Goal: Transaction & Acquisition: Purchase product/service

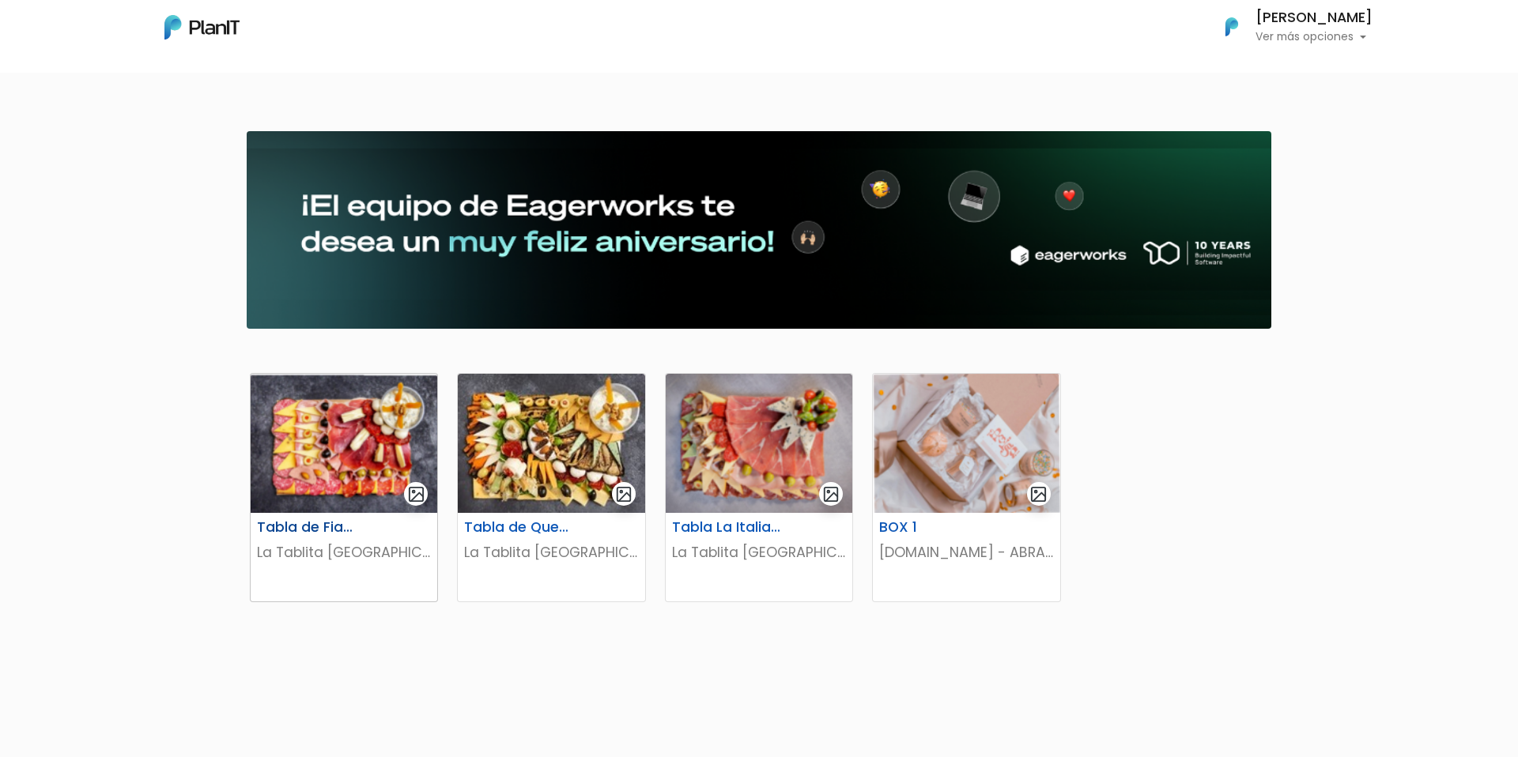
click at [361, 497] on img at bounding box center [344, 443] width 187 height 139
click at [573, 528] on h6 "Tabla de Quesos" at bounding box center [519, 527] width 129 height 17
click at [736, 512] on img at bounding box center [759, 443] width 187 height 139
click at [917, 508] on img at bounding box center [966, 443] width 187 height 139
click at [391, 504] on img at bounding box center [344, 443] width 187 height 139
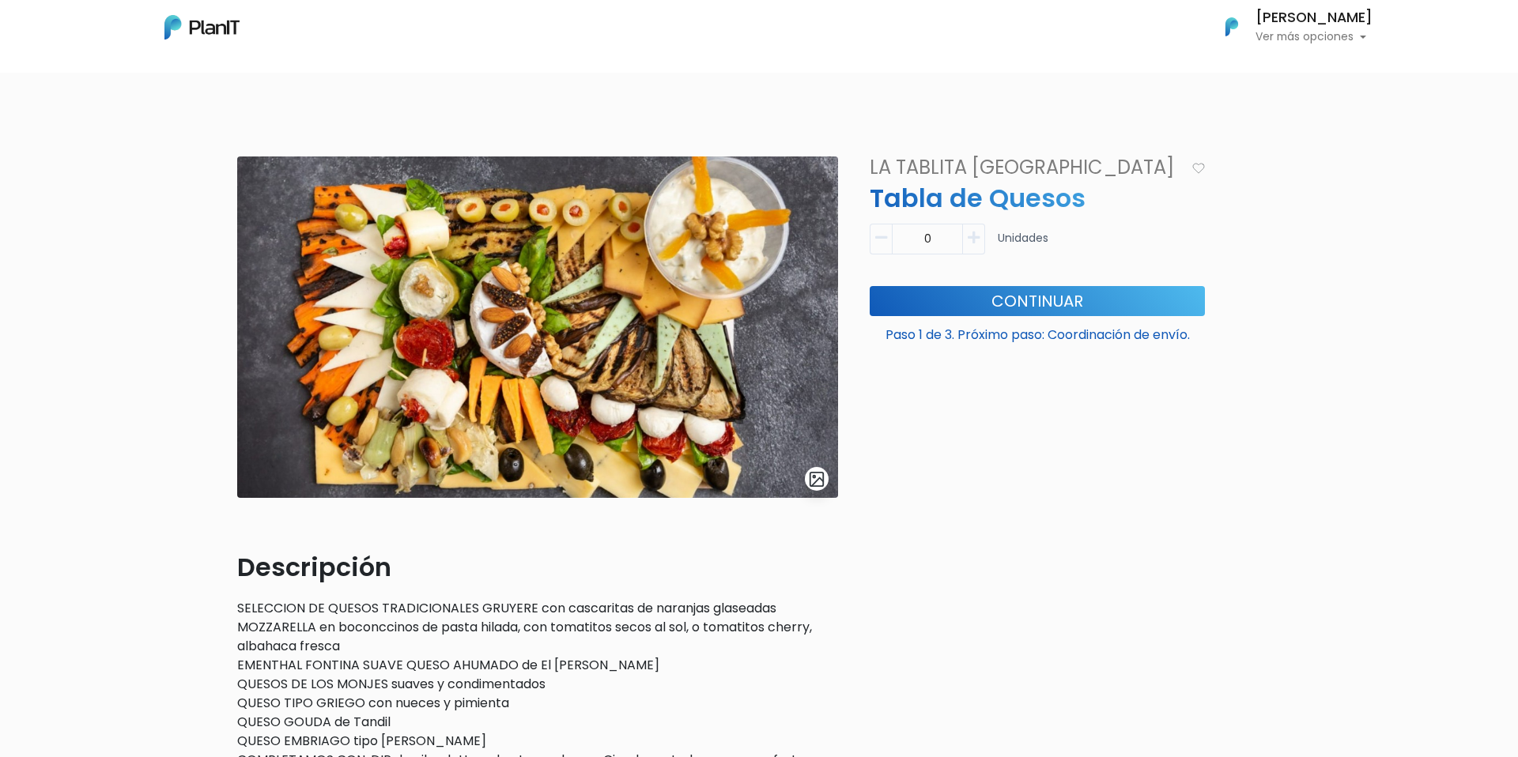
click at [632, 617] on p "SELECCION DE QUESOS TRADICIONALES GRUYERE con cascaritas de naranjas glaseadas …" at bounding box center [537, 703] width 601 height 209
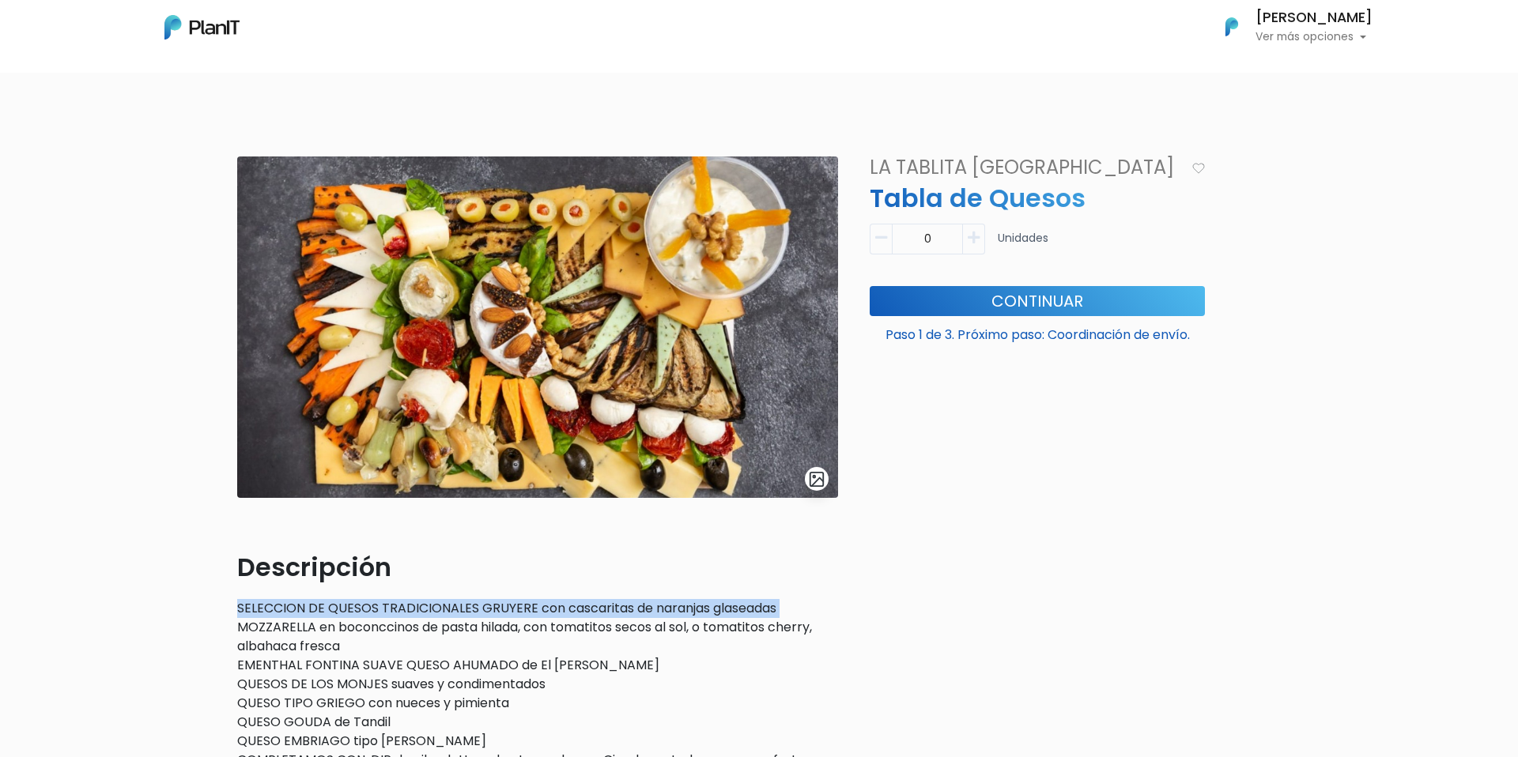
drag, startPoint x: 632, startPoint y: 617, endPoint x: 646, endPoint y: 625, distance: 16.3
click at [632, 617] on p "SELECCION DE QUESOS TRADICIONALES GRUYERE con cascaritas de naranjas glaseadas …" at bounding box center [537, 703] width 601 height 209
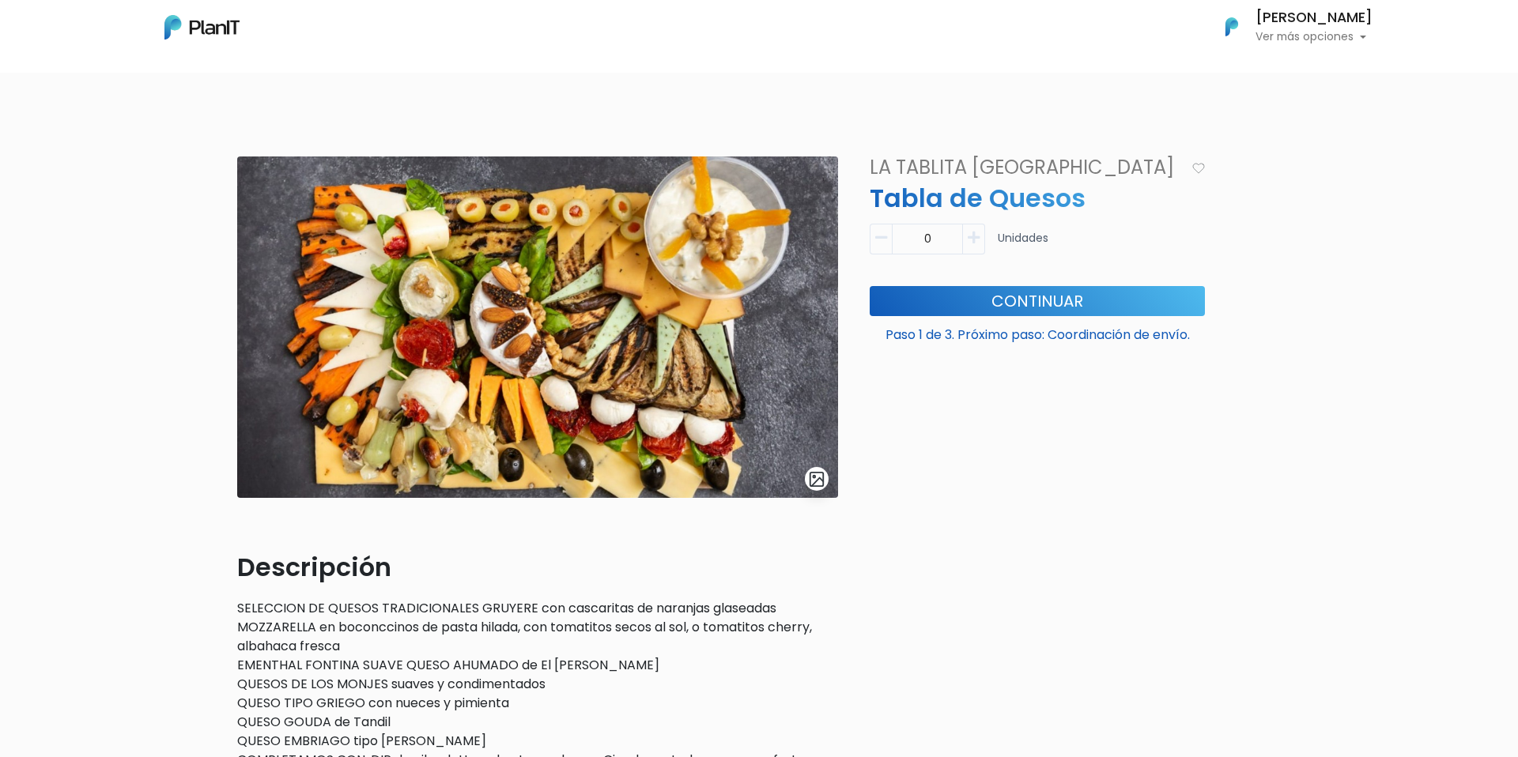
click at [646, 625] on p "SELECCION DE QUESOS TRADICIONALES GRUYERE con cascaritas de naranjas glaseadas …" at bounding box center [537, 703] width 601 height 209
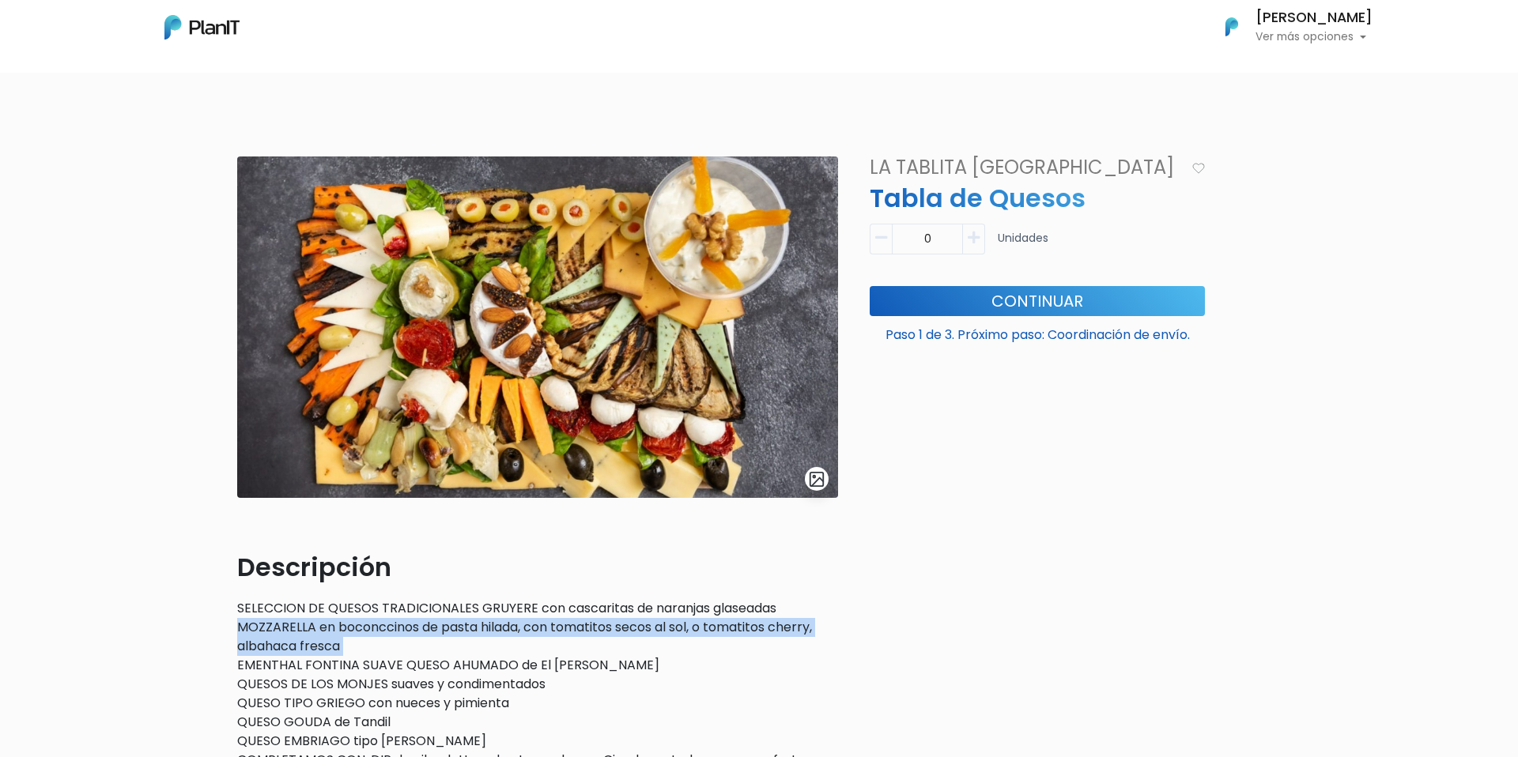
click at [646, 625] on p "SELECCION DE QUESOS TRADICIONALES GRUYERE con cascaritas de naranjas glaseadas …" at bounding box center [537, 703] width 601 height 209
click at [656, 625] on p "SELECCION DE QUESOS TRADICIONALES GRUYERE con cascaritas de naranjas glaseadas …" at bounding box center [537, 703] width 601 height 209
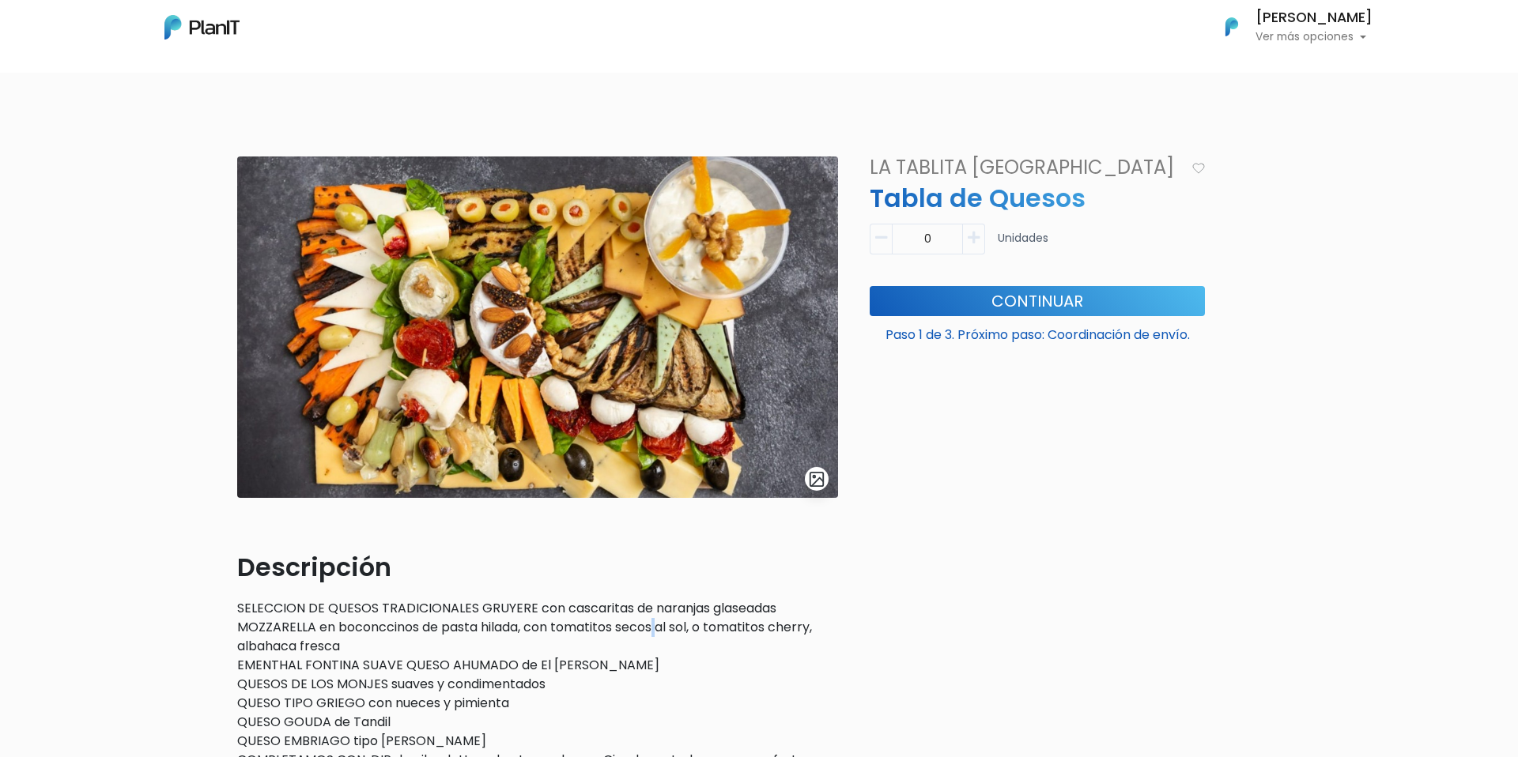
click at [656, 625] on p "SELECCION DE QUESOS TRADICIONALES GRUYERE con cascaritas de naranjas glaseadas …" at bounding box center [537, 703] width 601 height 209
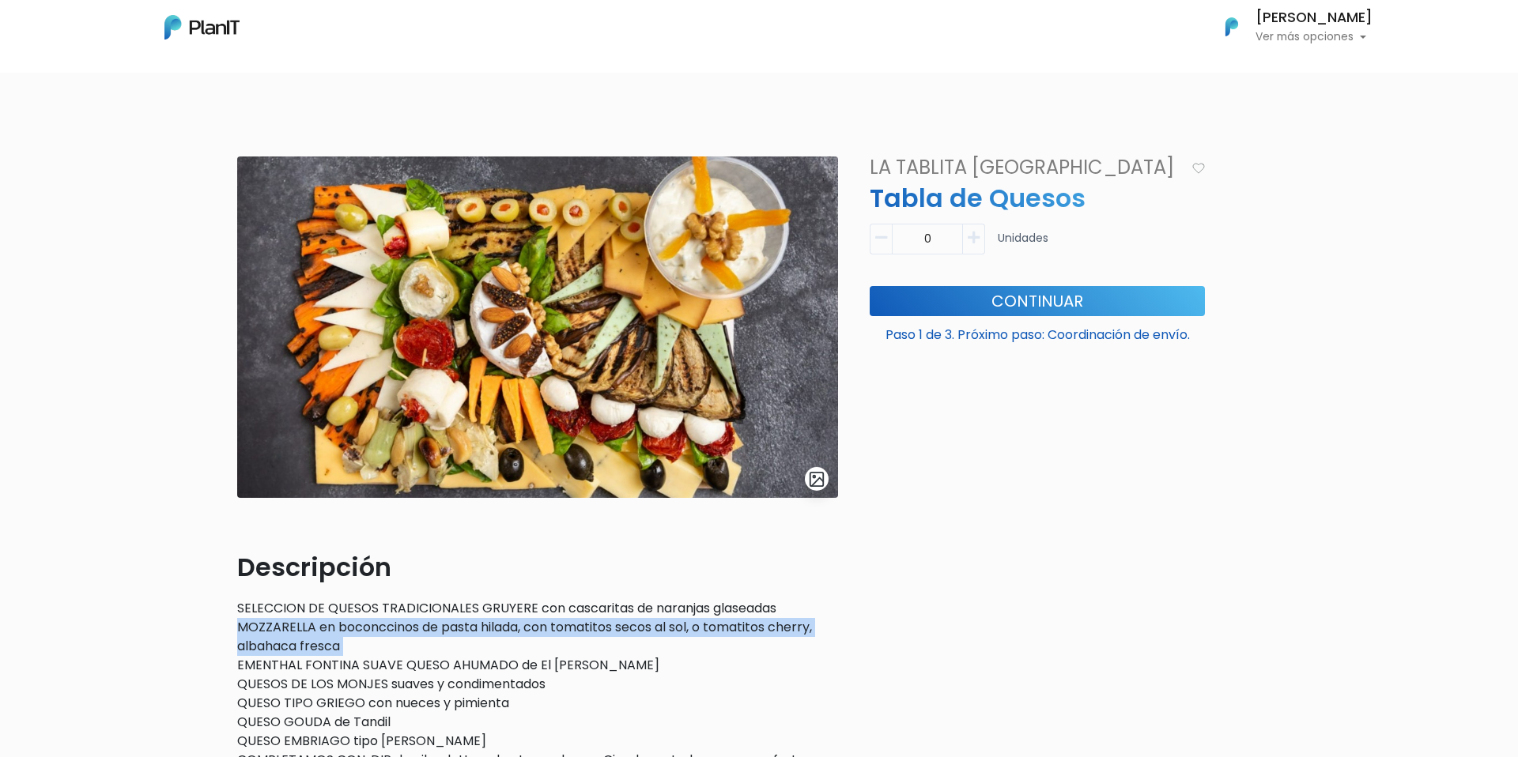
click at [656, 625] on p "SELECCION DE QUESOS TRADICIONALES GRUYERE con cascaritas de naranjas glaseadas …" at bounding box center [537, 703] width 601 height 209
click at [673, 638] on p "SELECCION DE QUESOS TRADICIONALES GRUYERE con cascaritas de naranjas glaseadas …" at bounding box center [537, 703] width 601 height 209
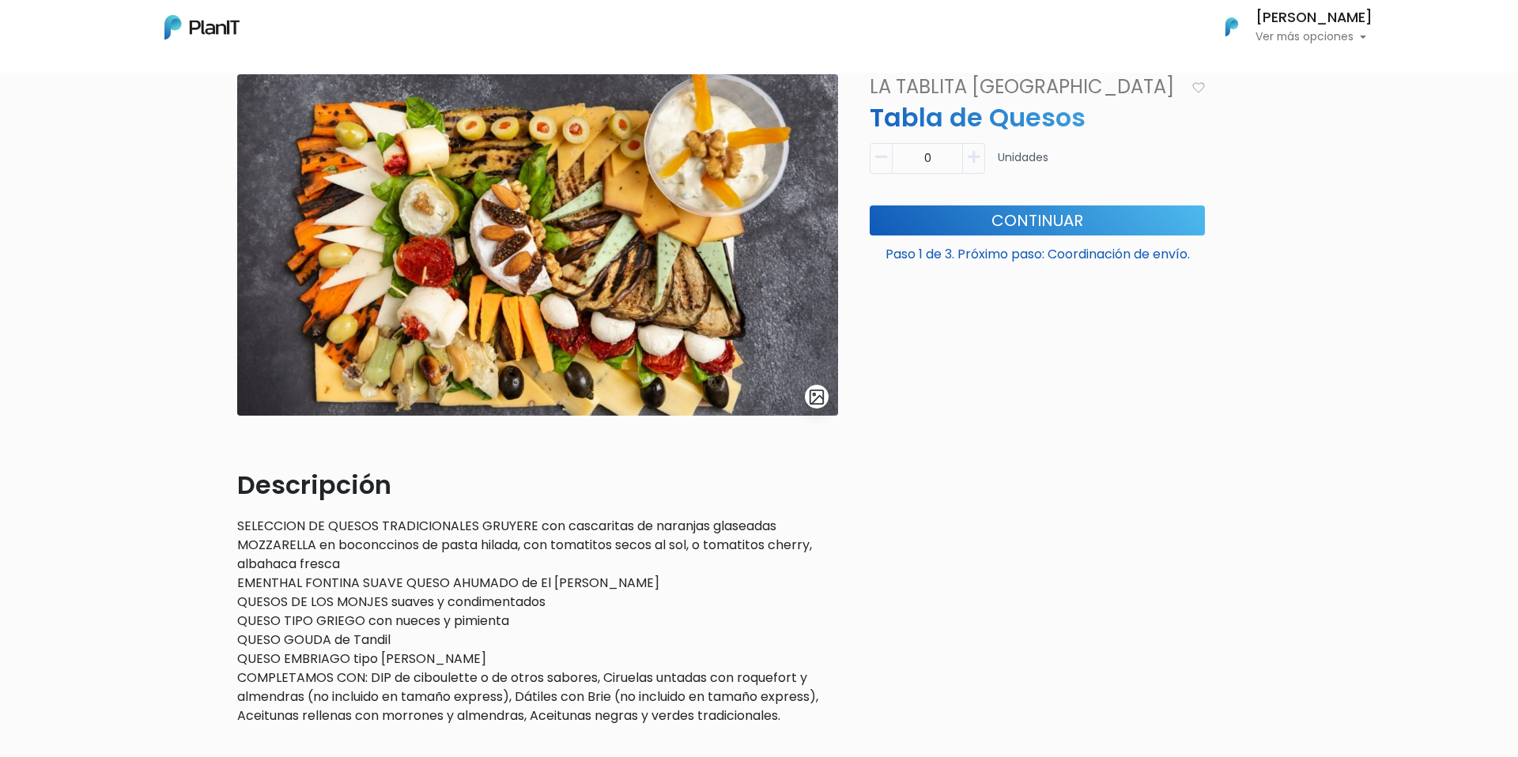
scroll to position [83, 0]
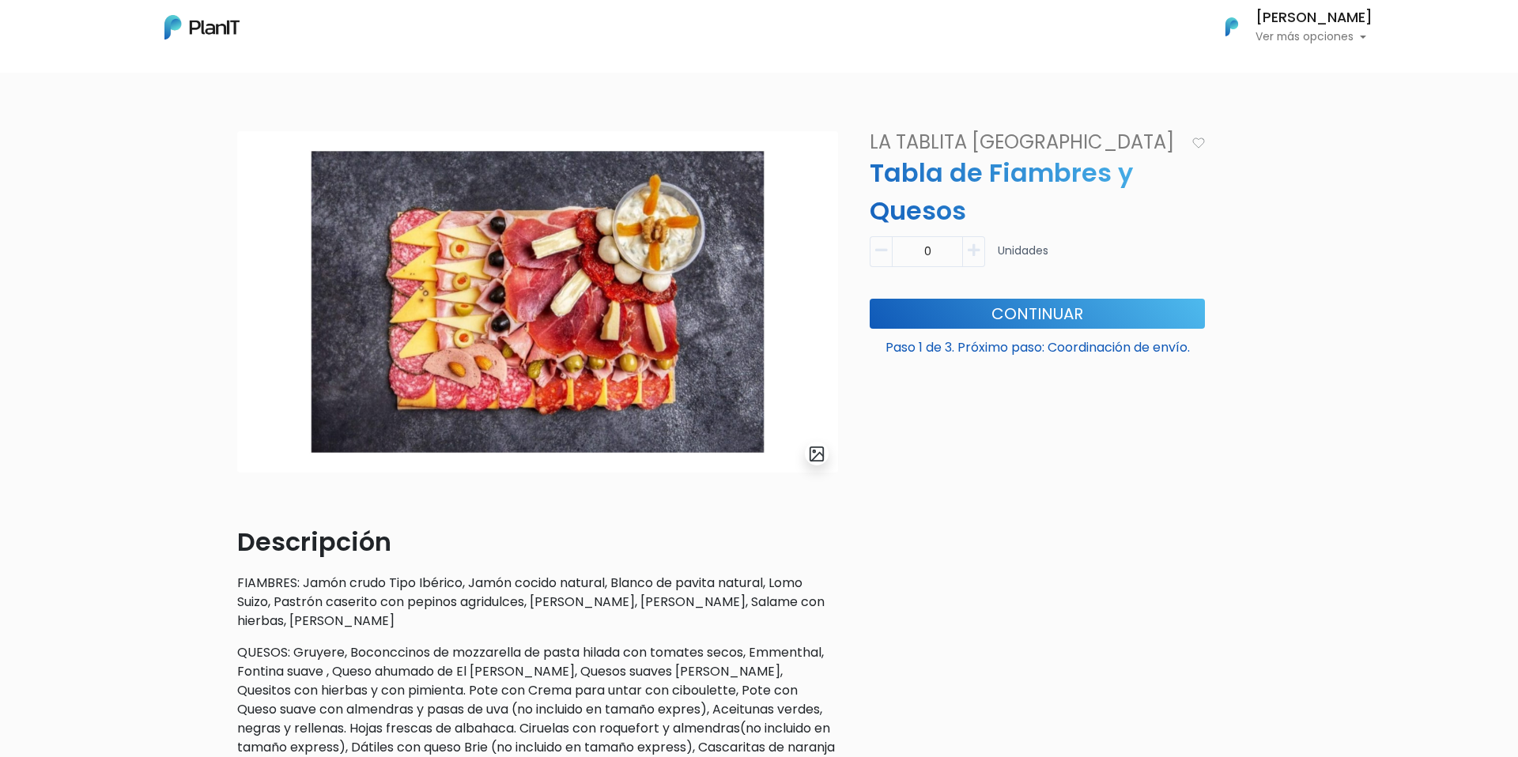
scroll to position [28, 0]
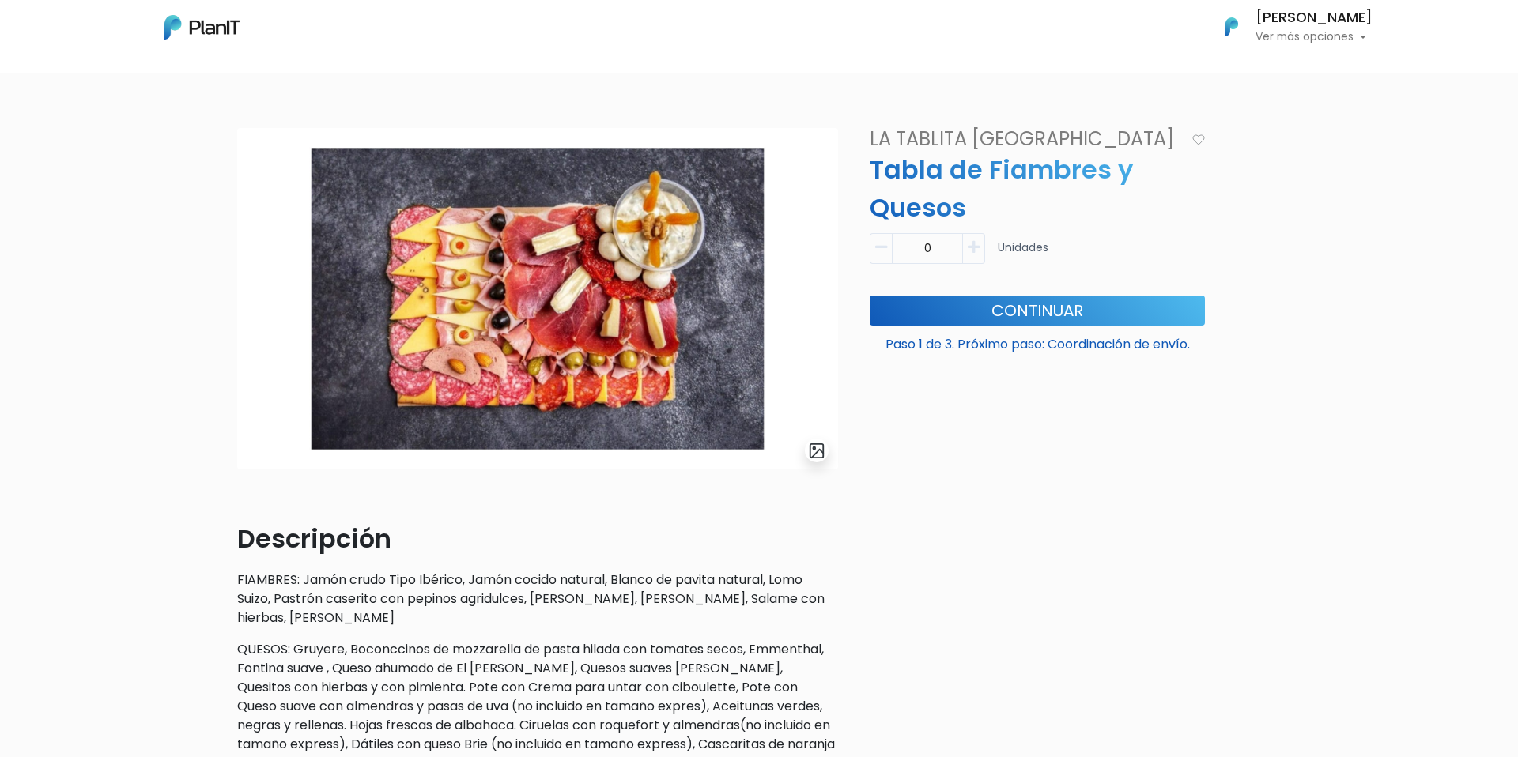
click at [704, 591] on p "FIAMBRES: Jamón crudo Tipo Ibérico, Jamón cocido natural, Blanco de pavita natu…" at bounding box center [537, 599] width 601 height 57
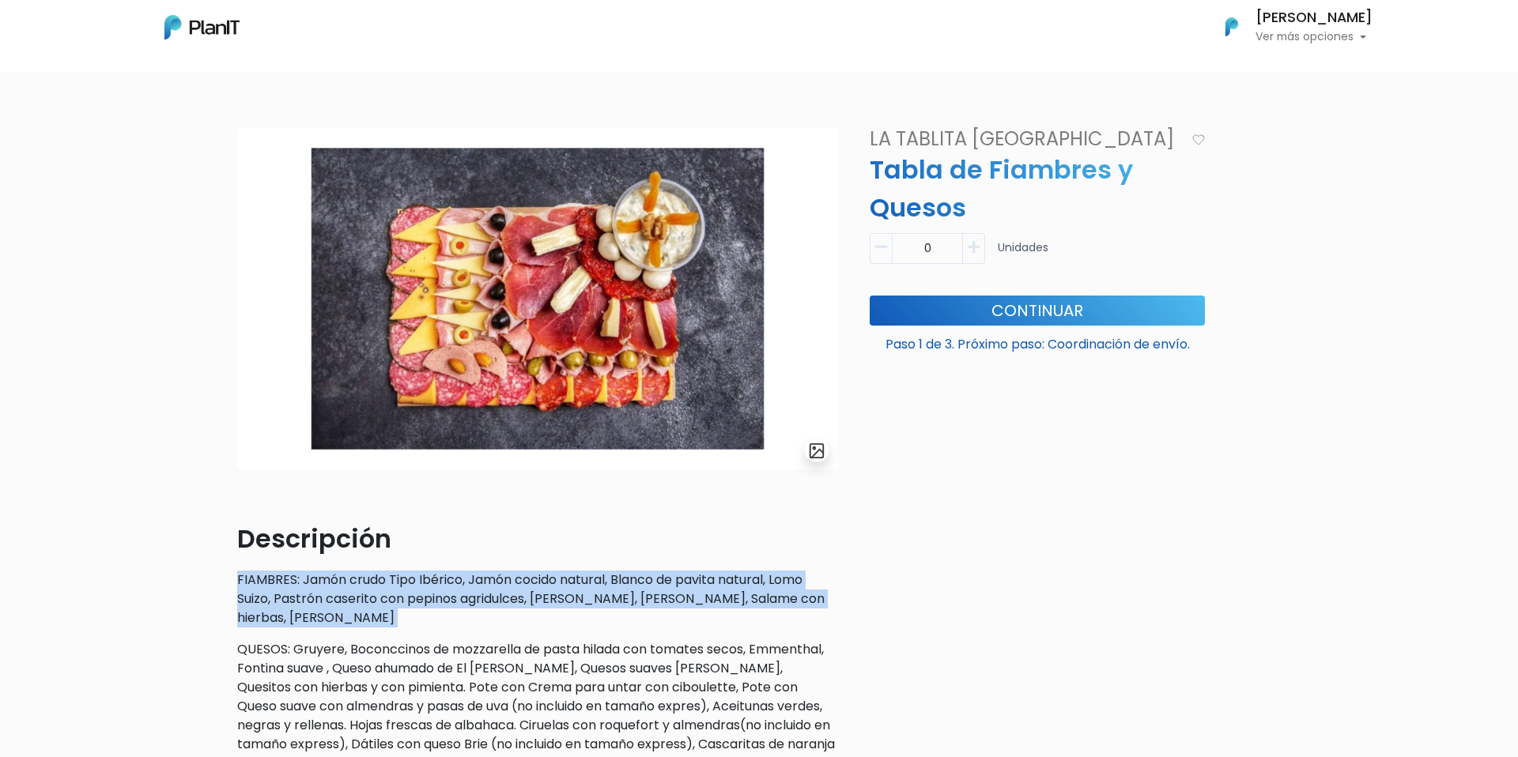
click at [704, 591] on p "FIAMBRES: Jamón crudo Tipo Ibérico, Jamón cocido natural, Blanco de pavita natu…" at bounding box center [537, 599] width 601 height 57
click at [727, 602] on p "FIAMBRES: Jamón crudo Tipo Ibérico, Jamón cocido natural, Blanco de pavita natu…" at bounding box center [537, 599] width 601 height 57
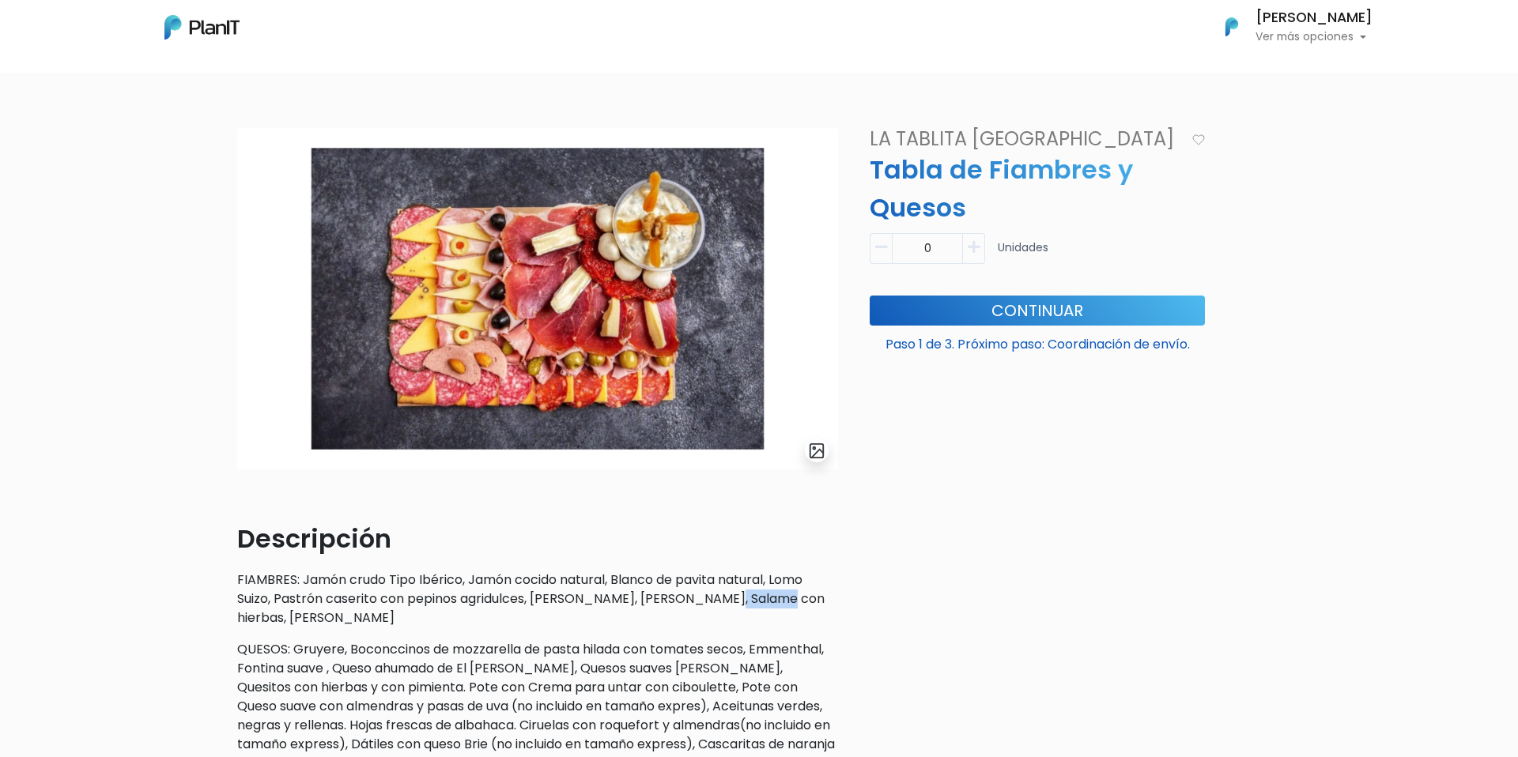
click at [727, 602] on p "FIAMBRES: Jamón crudo Tipo Ibérico, Jamón cocido natural, Blanco de pavita natu…" at bounding box center [537, 599] width 601 height 57
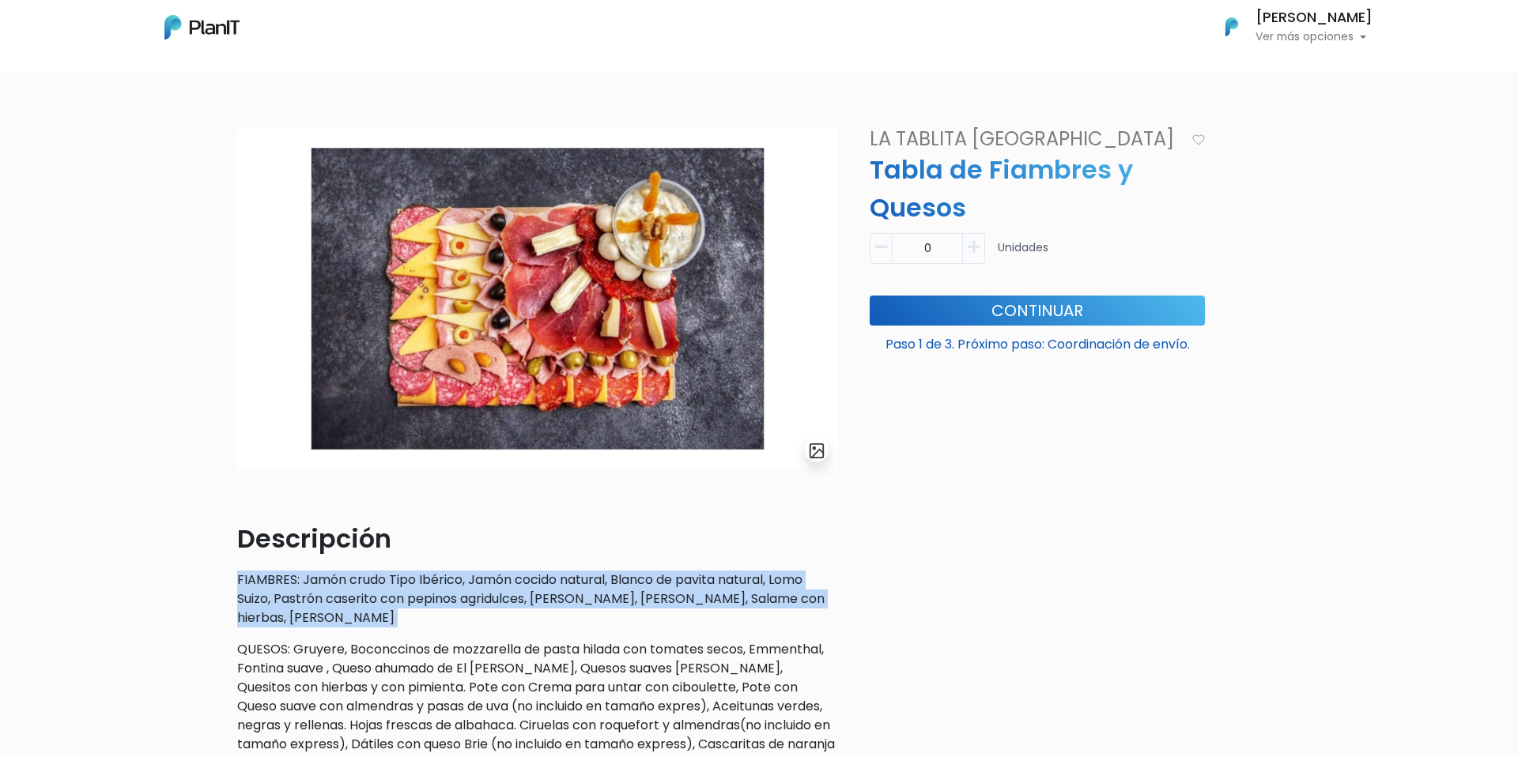
click at [727, 602] on p "FIAMBRES: Jamón crudo Tipo Ibérico, Jamón cocido natural, Blanco de pavita natu…" at bounding box center [537, 599] width 601 height 57
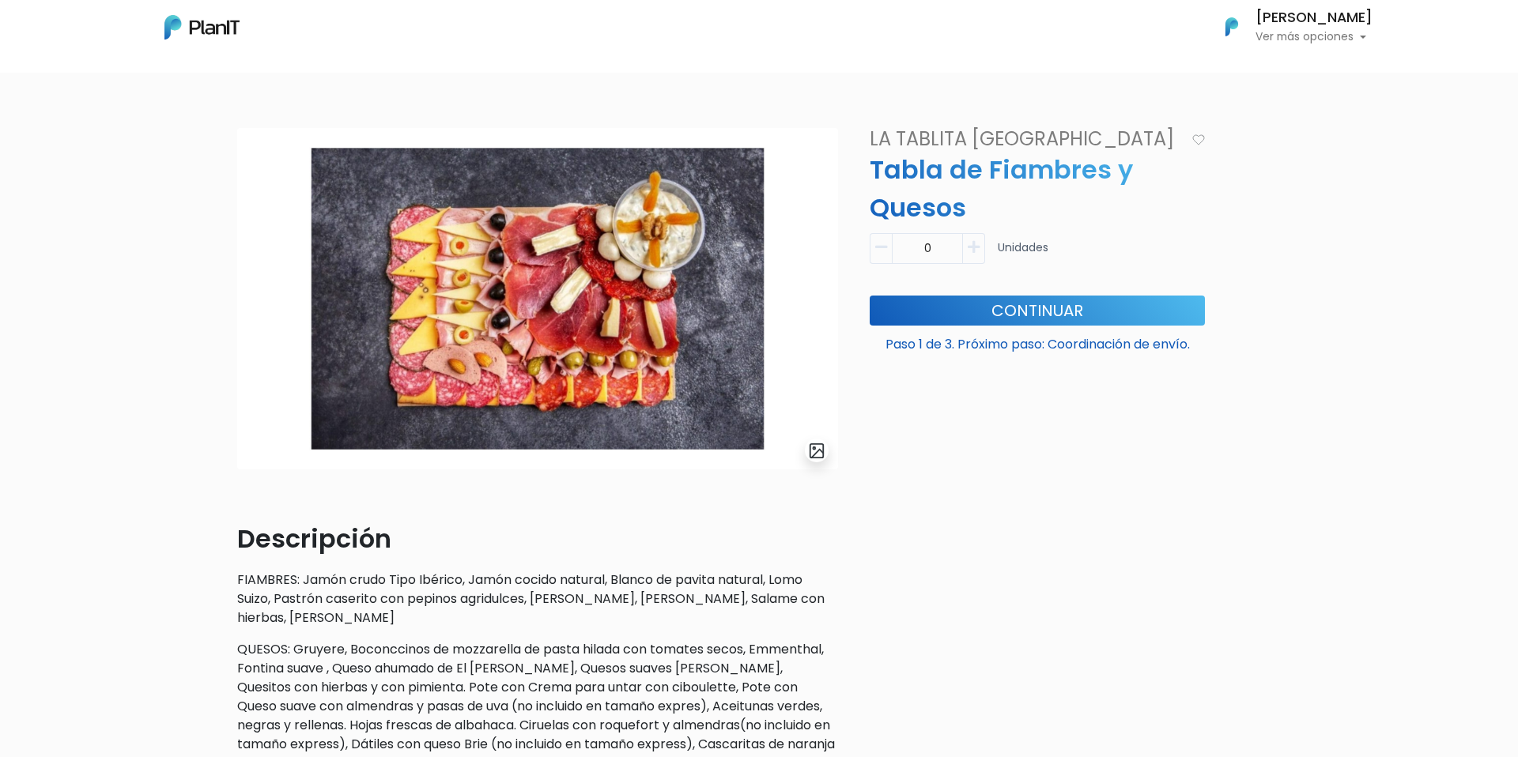
click at [743, 624] on p "FIAMBRES: Jamón crudo Tipo Ibérico, Jamón cocido natural, Blanco de pavita natu…" at bounding box center [537, 599] width 601 height 57
click at [753, 665] on p "QUESOS: Gruyere, Boconccinos de mozzarella de pasta hilada con tomates secos, E…" at bounding box center [537, 706] width 601 height 133
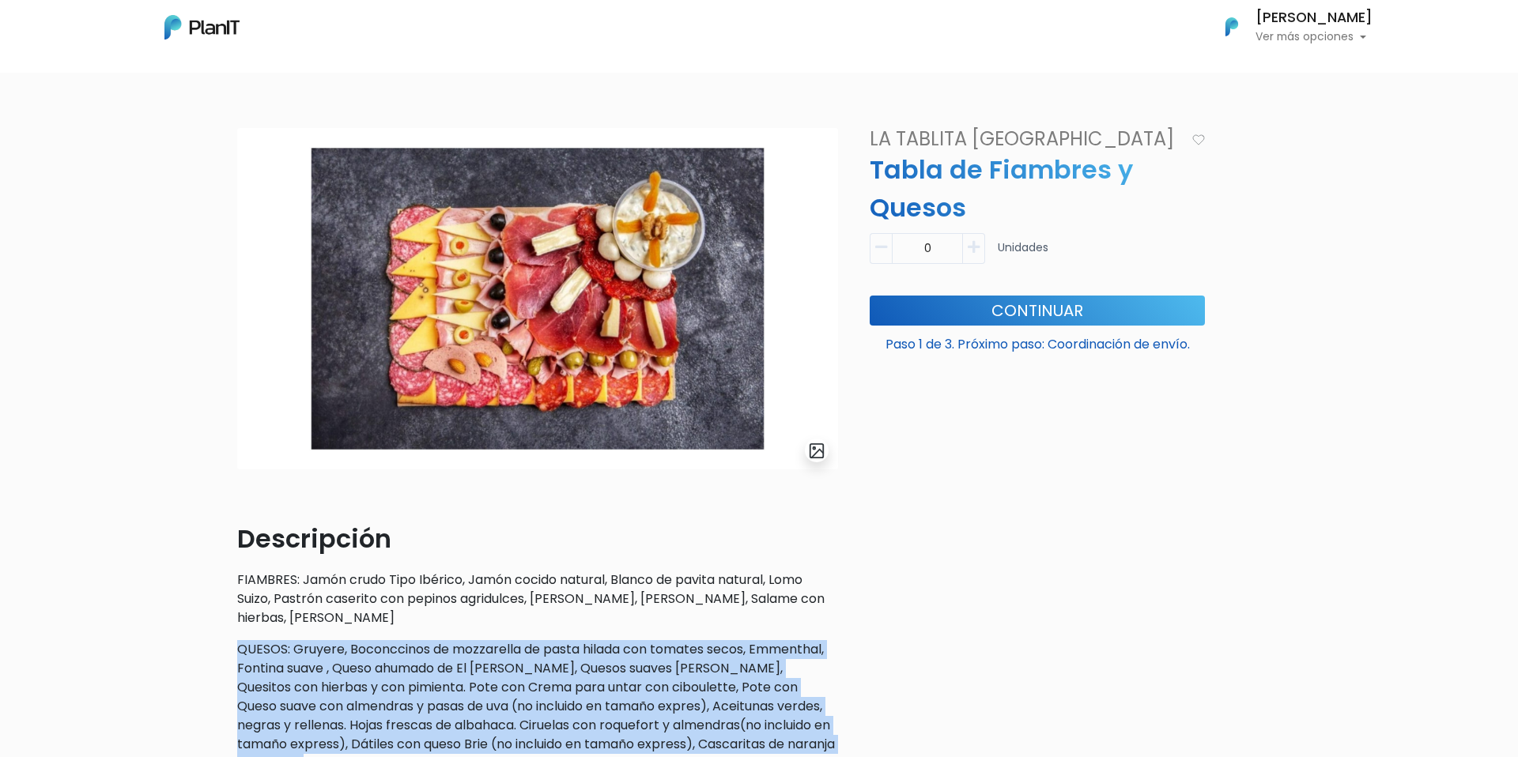
click at [753, 665] on p "QUESOS: Gruyere, Boconccinos de mozzarella de pasta hilada con tomates secos, E…" at bounding box center [537, 706] width 601 height 133
click at [753, 664] on p "QUESOS: Gruyere, Boconccinos de mozzarella de pasta hilada con tomates secos, E…" at bounding box center [537, 706] width 601 height 133
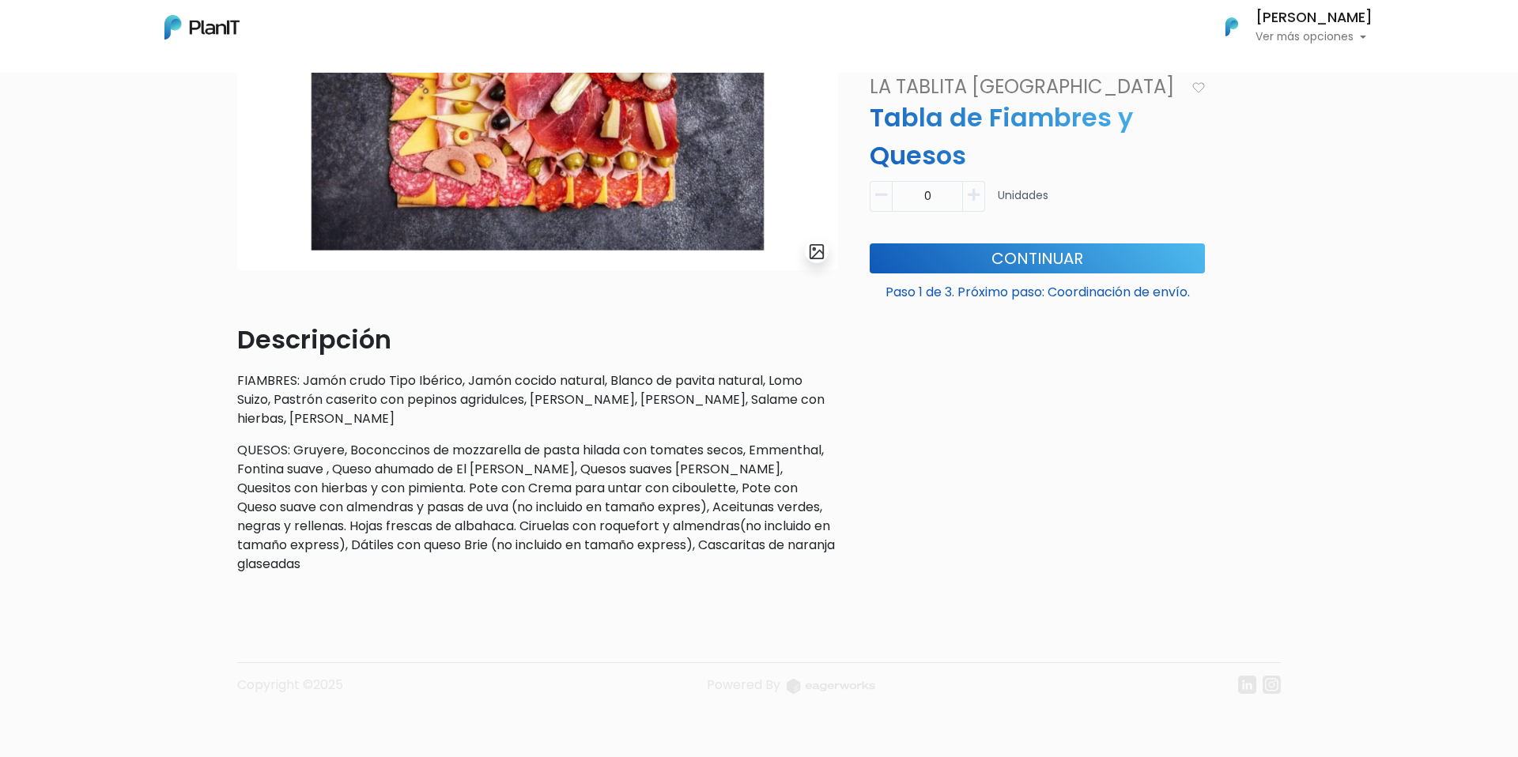
scroll to position [0, 0]
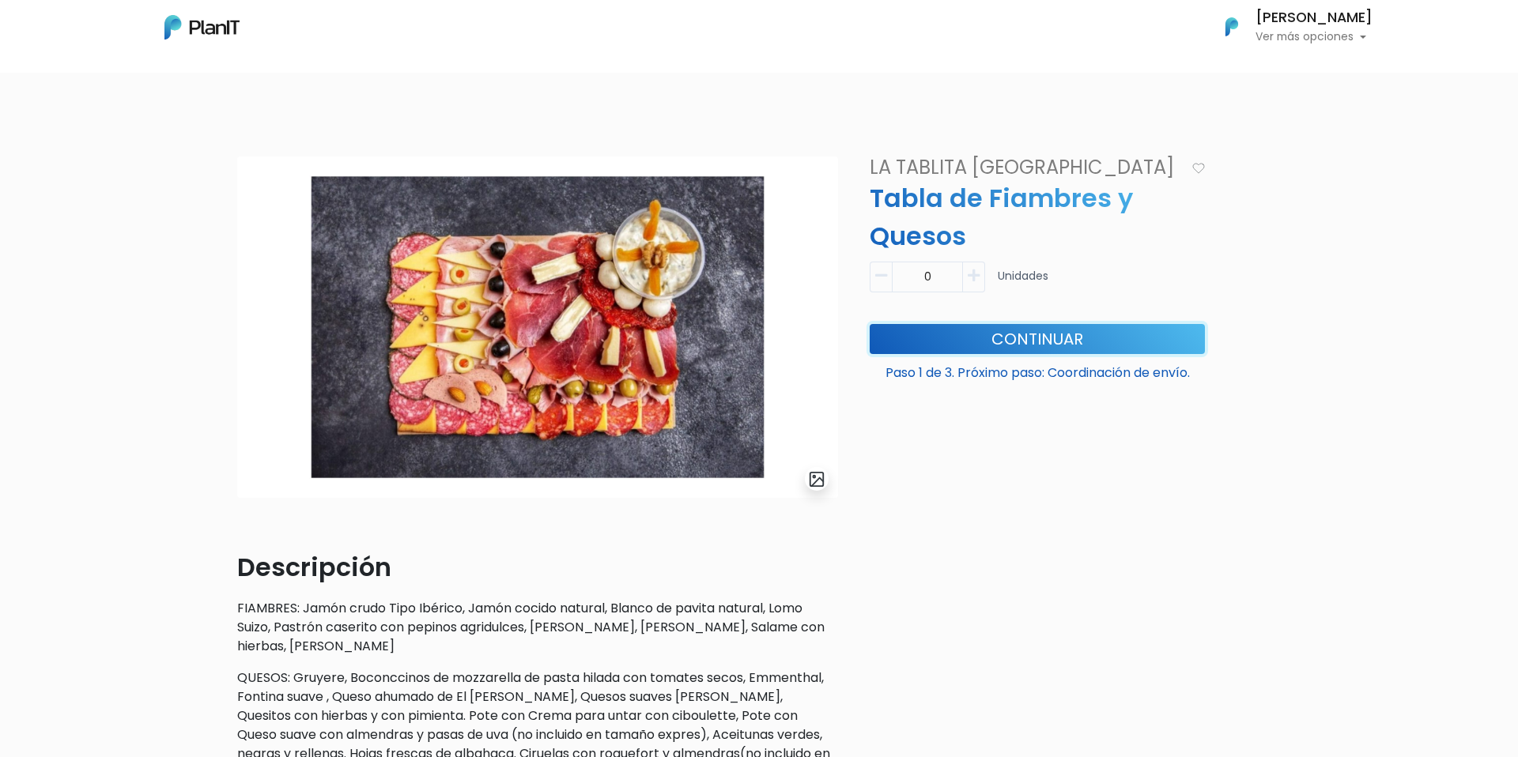
click at [1029, 342] on button "Continuar" at bounding box center [1037, 339] width 335 height 30
click at [977, 285] on button "button" at bounding box center [974, 277] width 22 height 31
type input "1"
click at [1025, 335] on button "Continuar" at bounding box center [1037, 339] width 335 height 30
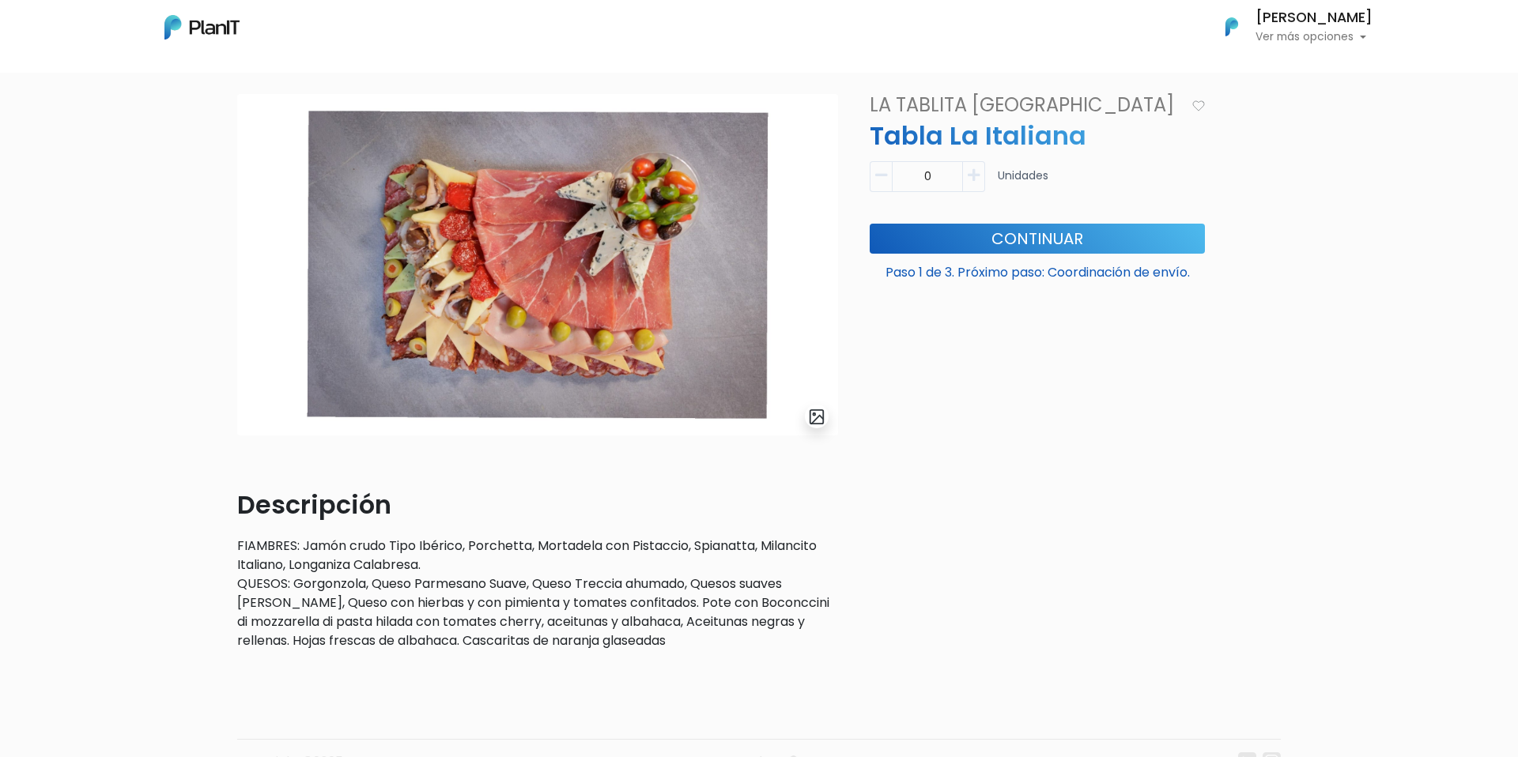
scroll to position [68, 0]
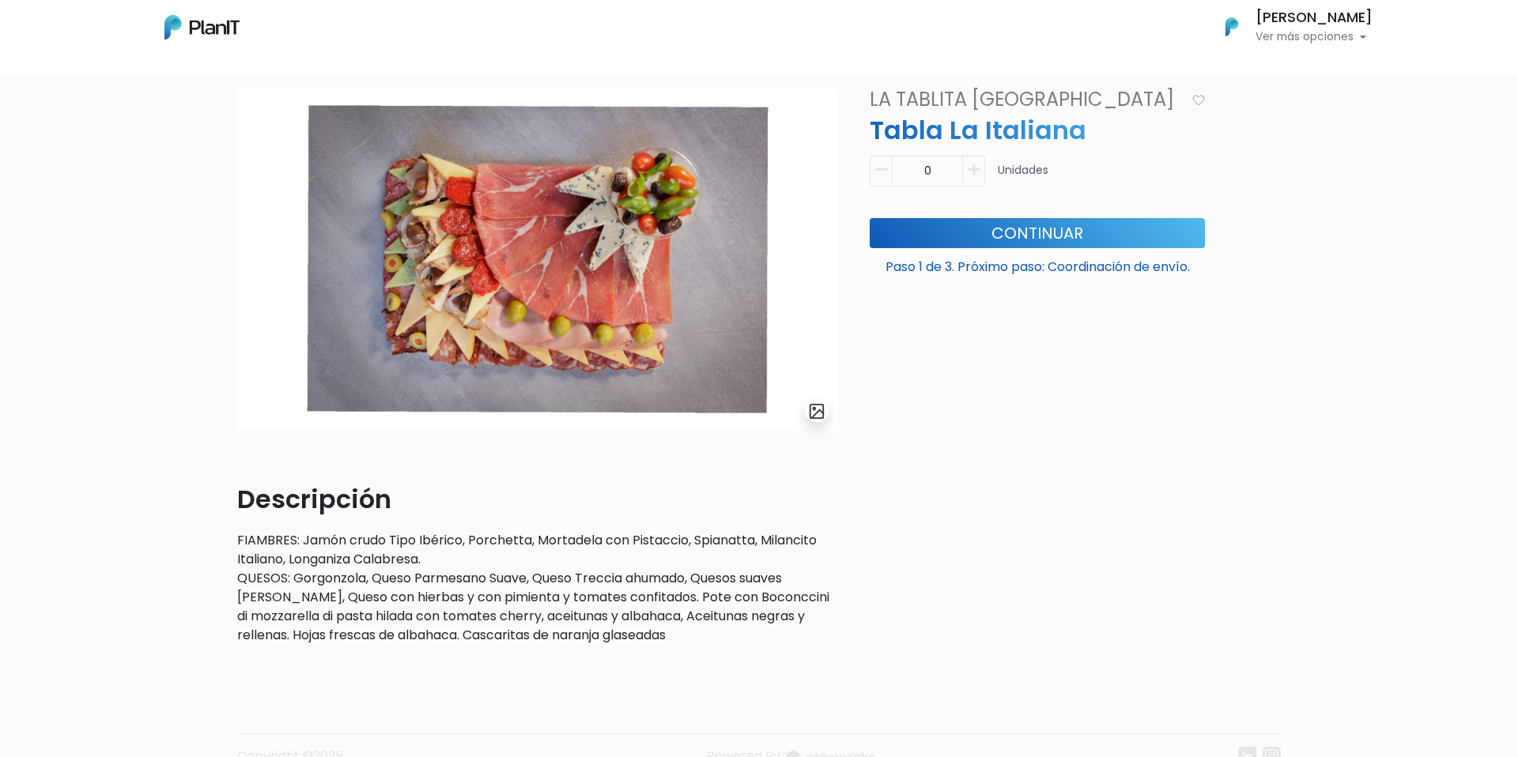
click at [709, 595] on p "FIAMBRES: Jamón crudo Tipo Ibérico, Porchetta, Mortadela con Pistaccio, Spianat…" at bounding box center [537, 588] width 601 height 114
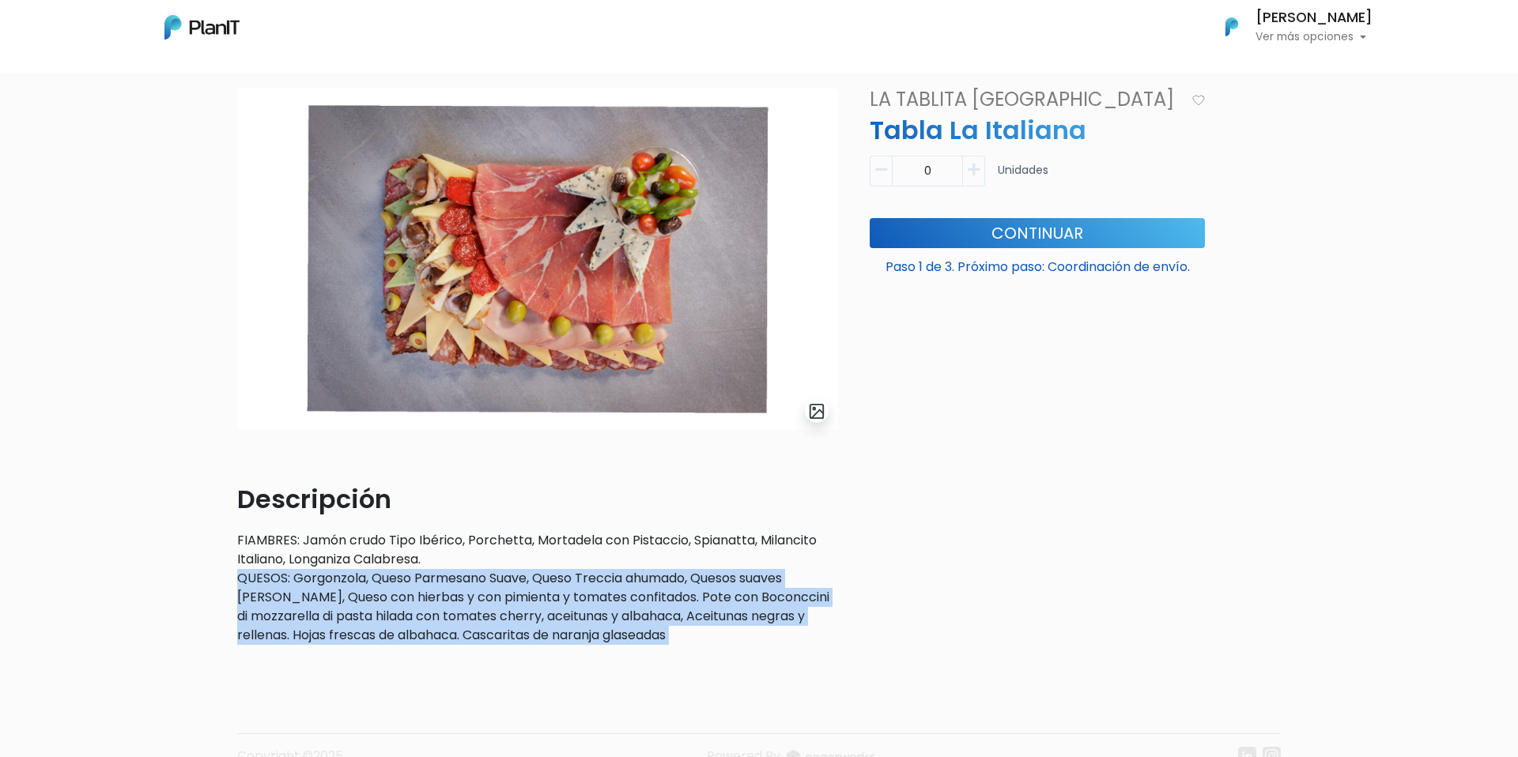
click at [709, 595] on p "FIAMBRES: Jamón crudo Tipo Ibérico, Porchetta, Mortadela con Pistaccio, Spianat…" at bounding box center [537, 588] width 601 height 114
click at [759, 622] on p "FIAMBRES: Jamón crudo Tipo Ibérico, Porchetta, Mortadela con Pistaccio, Spianat…" at bounding box center [537, 588] width 601 height 114
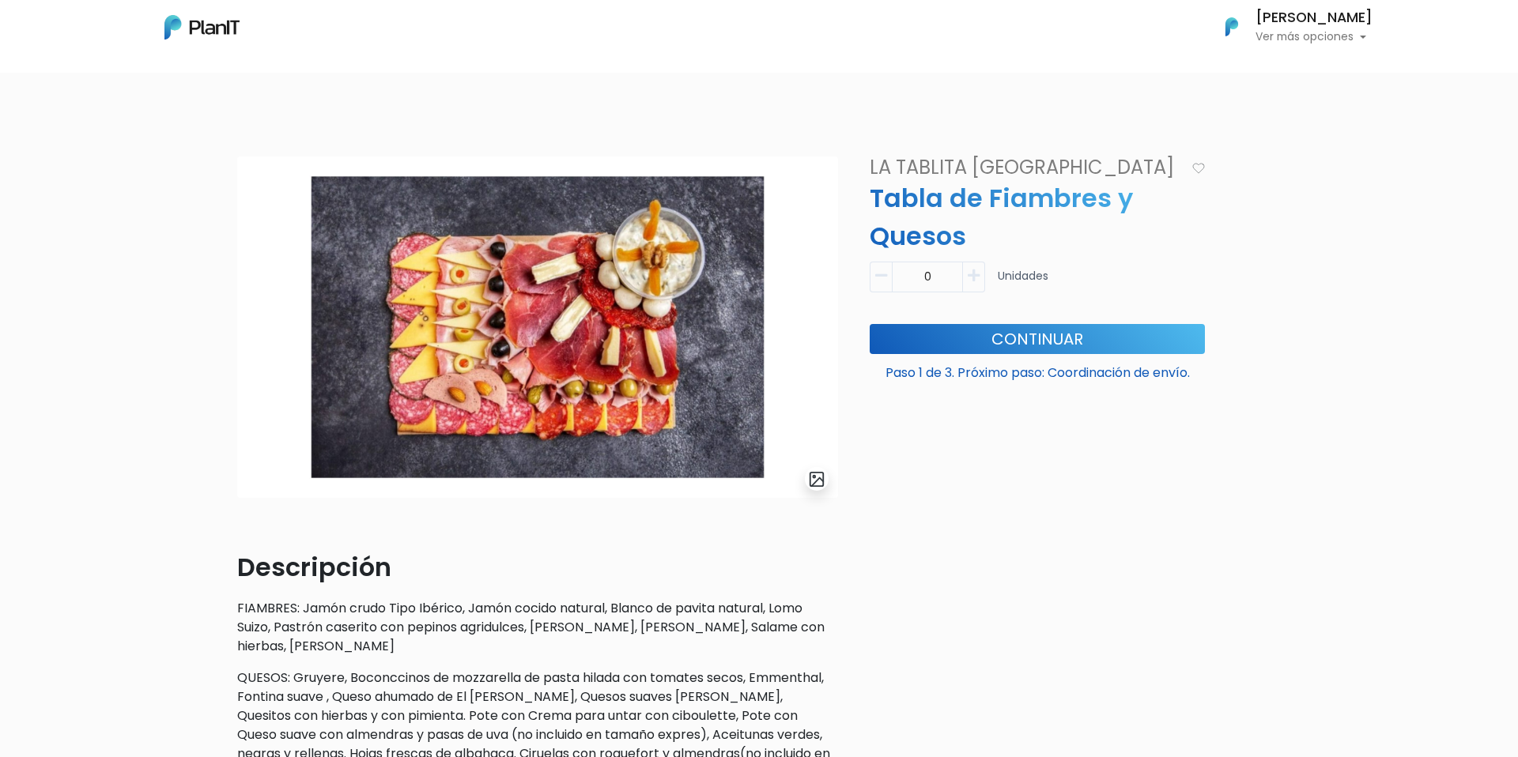
click at [973, 273] on icon "button" at bounding box center [974, 276] width 12 height 14
type input "1"
click at [1046, 344] on button "Continuar" at bounding box center [1037, 339] width 335 height 30
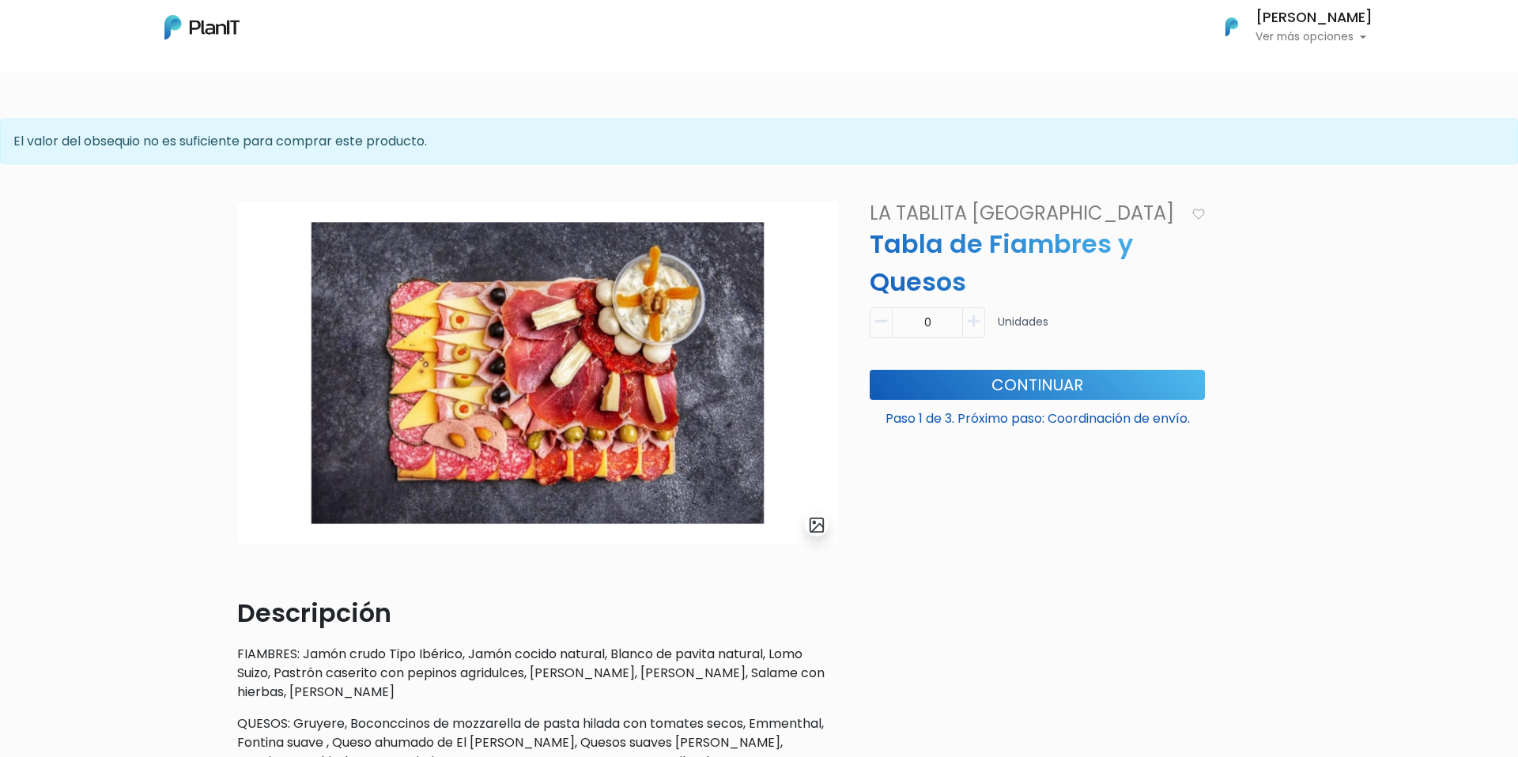
click at [1299, 47] on button "Nicolas Marzullo Ver más opciones" at bounding box center [1289, 26] width 168 height 41
click at [210, 27] on img at bounding box center [201, 27] width 75 height 25
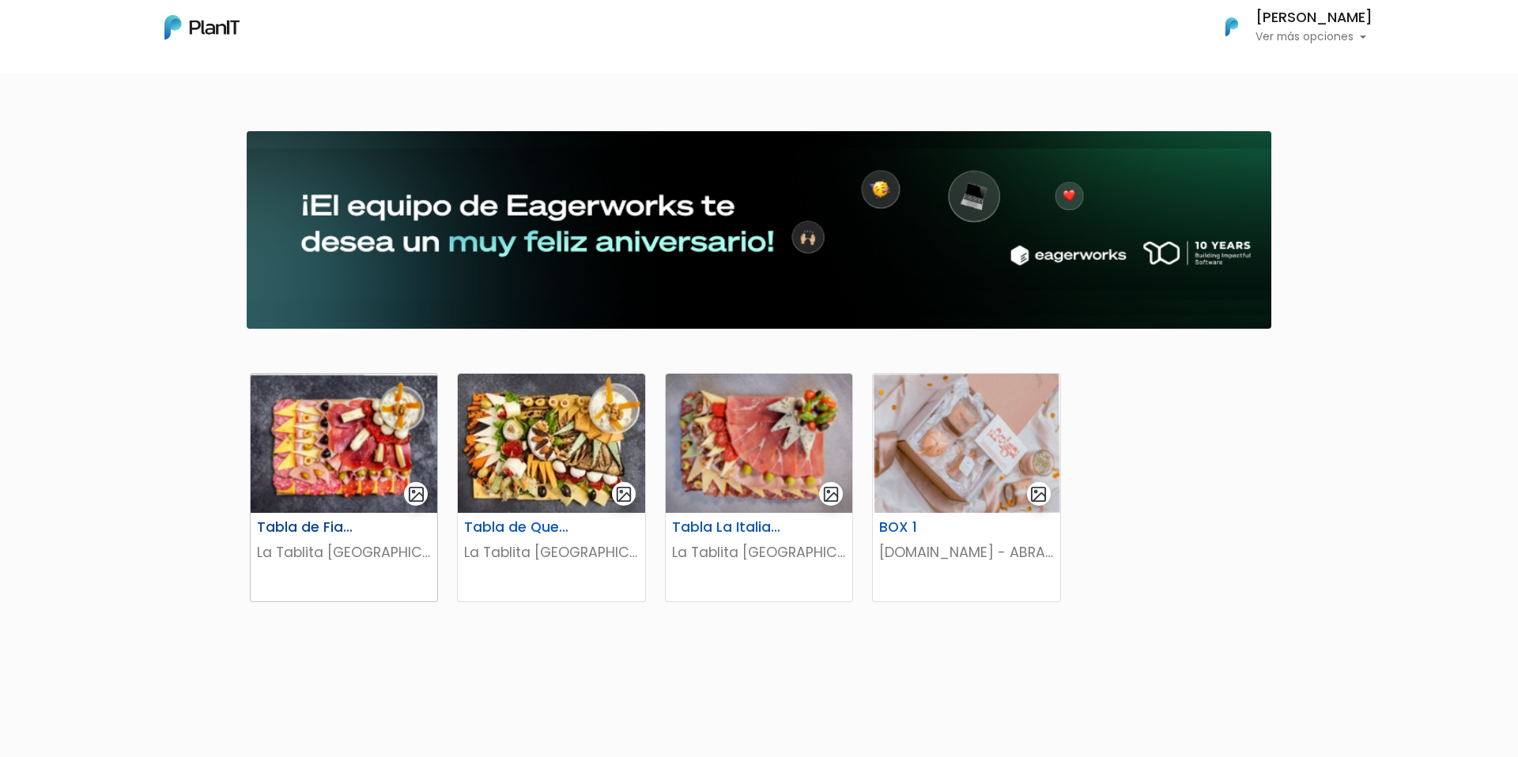
click at [409, 523] on div "Tabla de Fiambres y Quesos" at bounding box center [343, 530] width 193 height 23
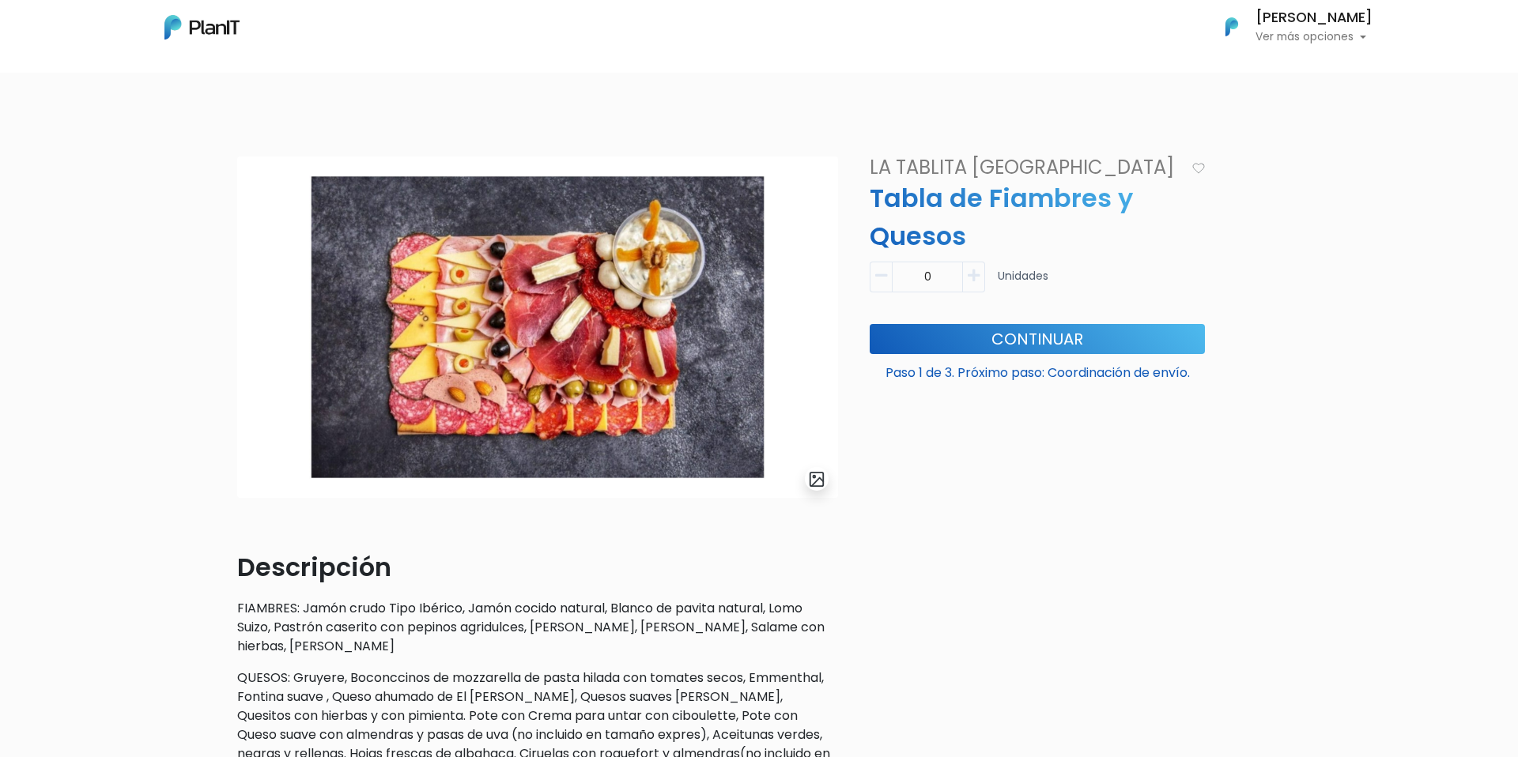
click at [961, 265] on input "0" at bounding box center [927, 277] width 71 height 31
click at [979, 274] on icon "button" at bounding box center [974, 276] width 12 height 14
type input "1"
click at [1151, 342] on button "Continuar" at bounding box center [1037, 339] width 335 height 30
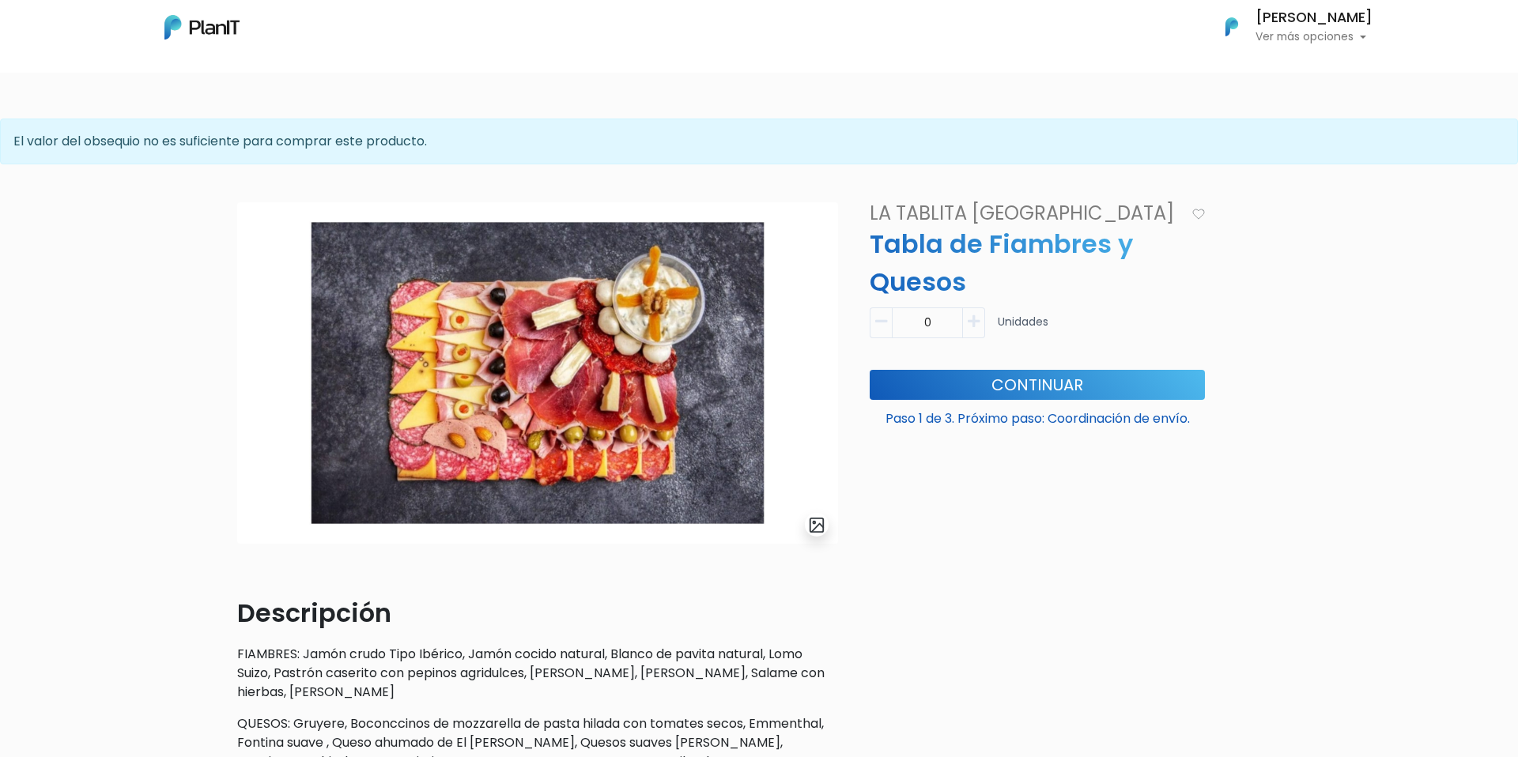
click at [1353, 38] on p "Ver más opciones" at bounding box center [1313, 37] width 117 height 11
click at [1328, 71] on link "Mis Compras" at bounding box center [1302, 71] width 141 height 32
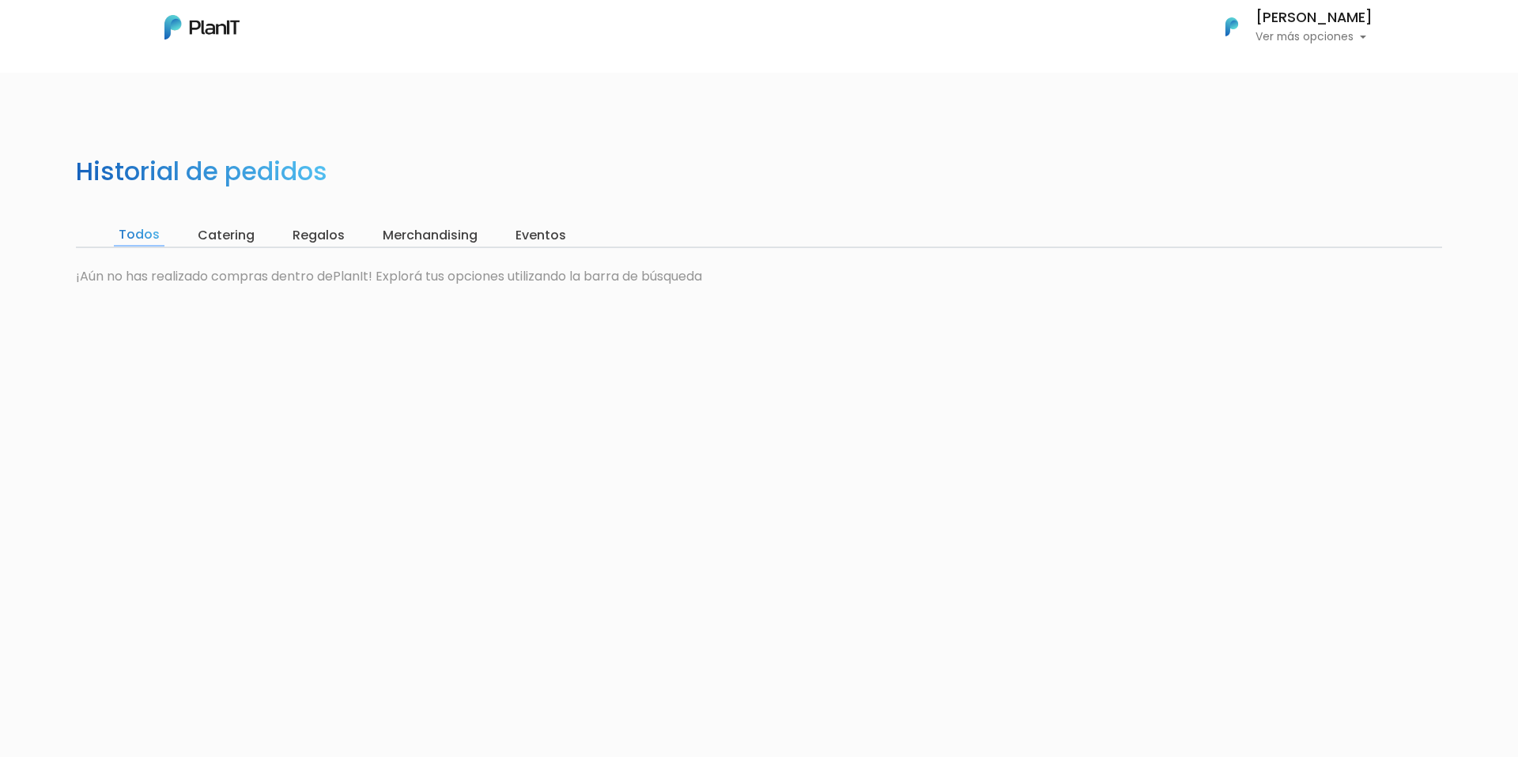
click at [248, 229] on input "Catering" at bounding box center [226, 236] width 66 height 22
click at [315, 241] on input "Regalos" at bounding box center [316, 236] width 62 height 22
click at [435, 240] on input "Merchandising" at bounding box center [427, 236] width 104 height 22
click at [527, 243] on input "Eventos" at bounding box center [538, 236] width 60 height 22
click at [210, 30] on img at bounding box center [201, 27] width 75 height 25
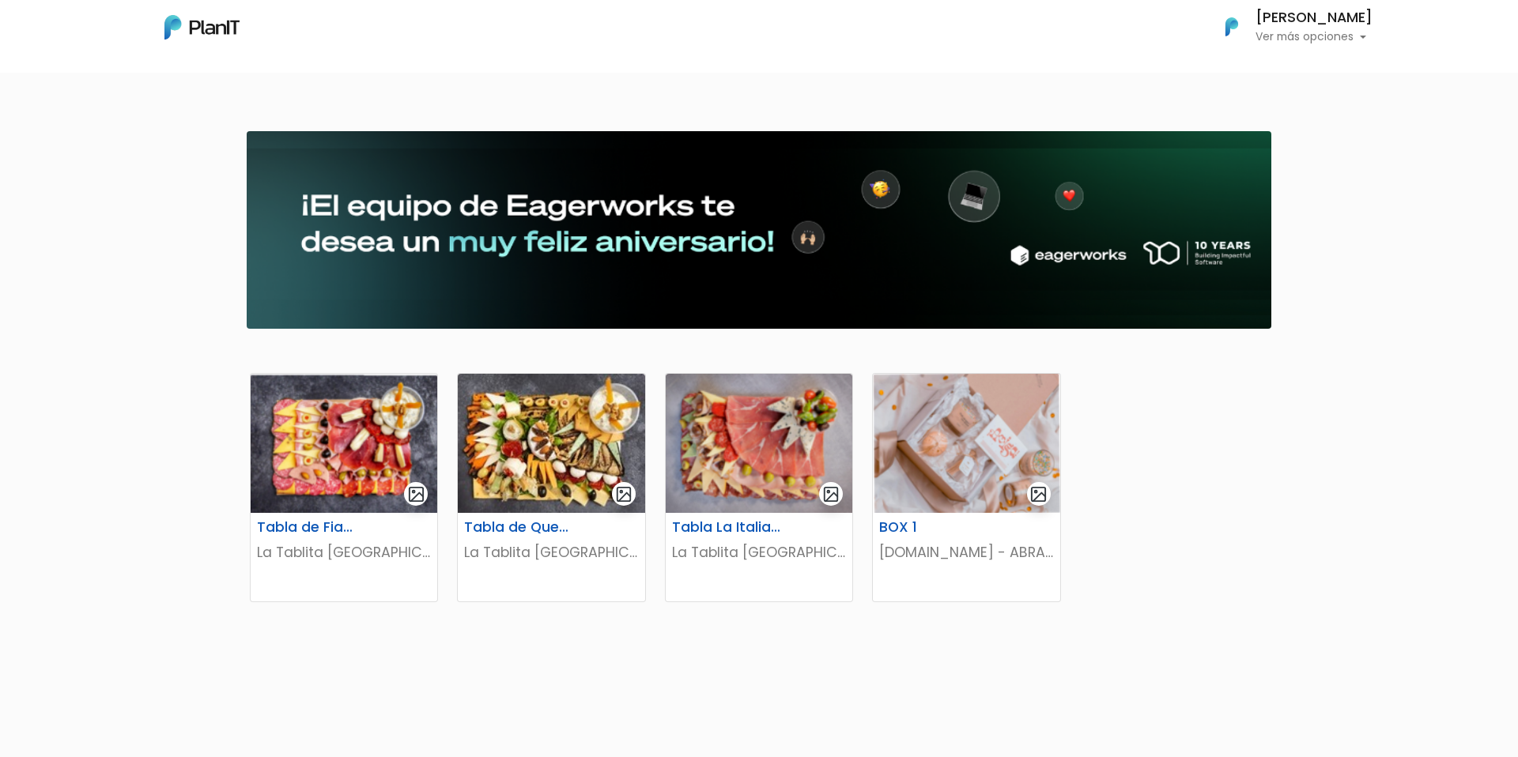
click at [852, 241] on div at bounding box center [758, 230] width 683 height 172
click at [413, 490] on img "submit" at bounding box center [416, 494] width 18 height 18
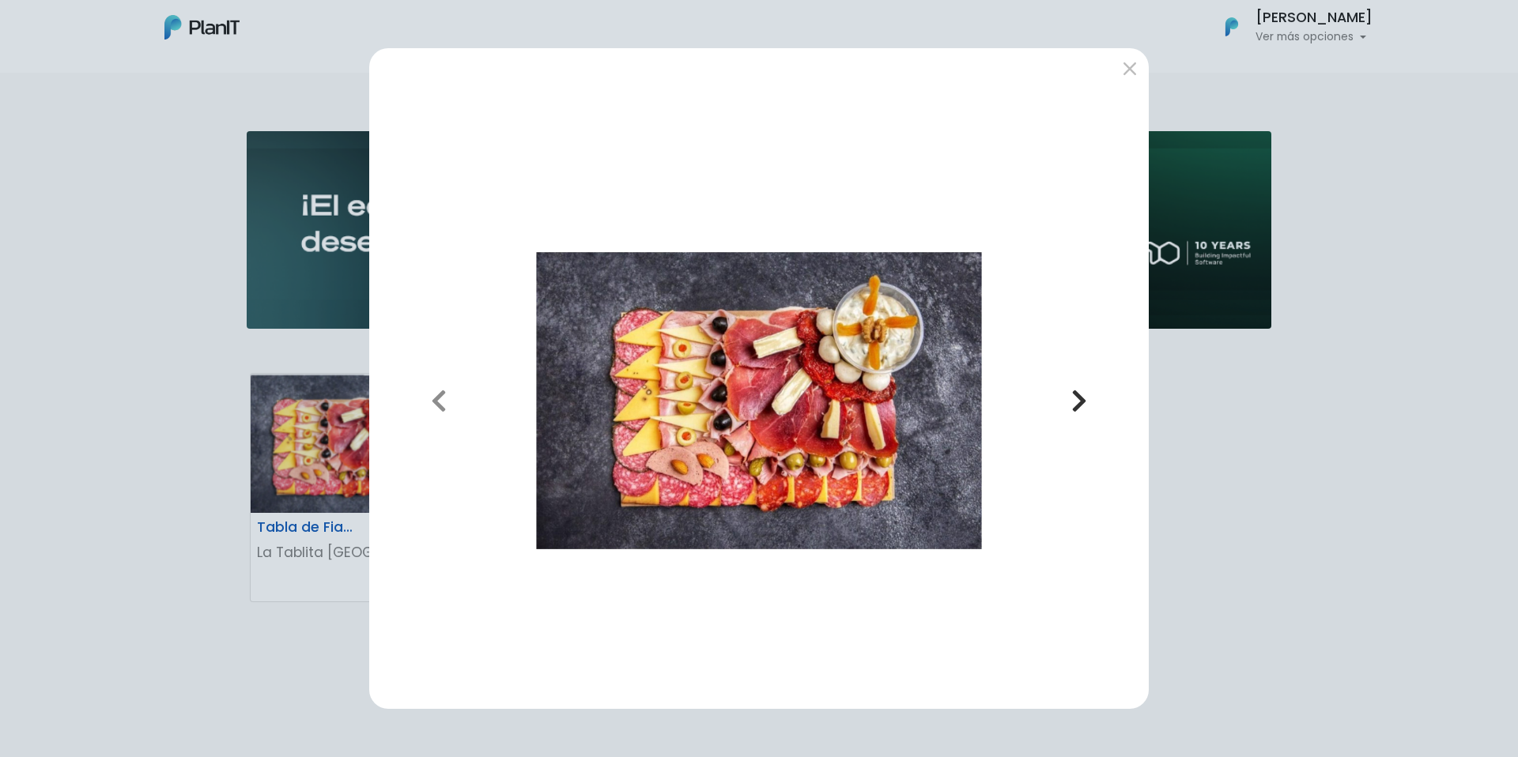
click at [1090, 389] on button "Next" at bounding box center [1079, 400] width 113 height 591
click at [335, 400] on div "Previous Next" at bounding box center [759, 378] width 1518 height 757
click at [1123, 66] on button "submit" at bounding box center [1129, 67] width 25 height 25
click at [1134, 65] on form at bounding box center [1126, 70] width 19 height 19
click at [1127, 73] on form at bounding box center [1126, 70] width 19 height 19
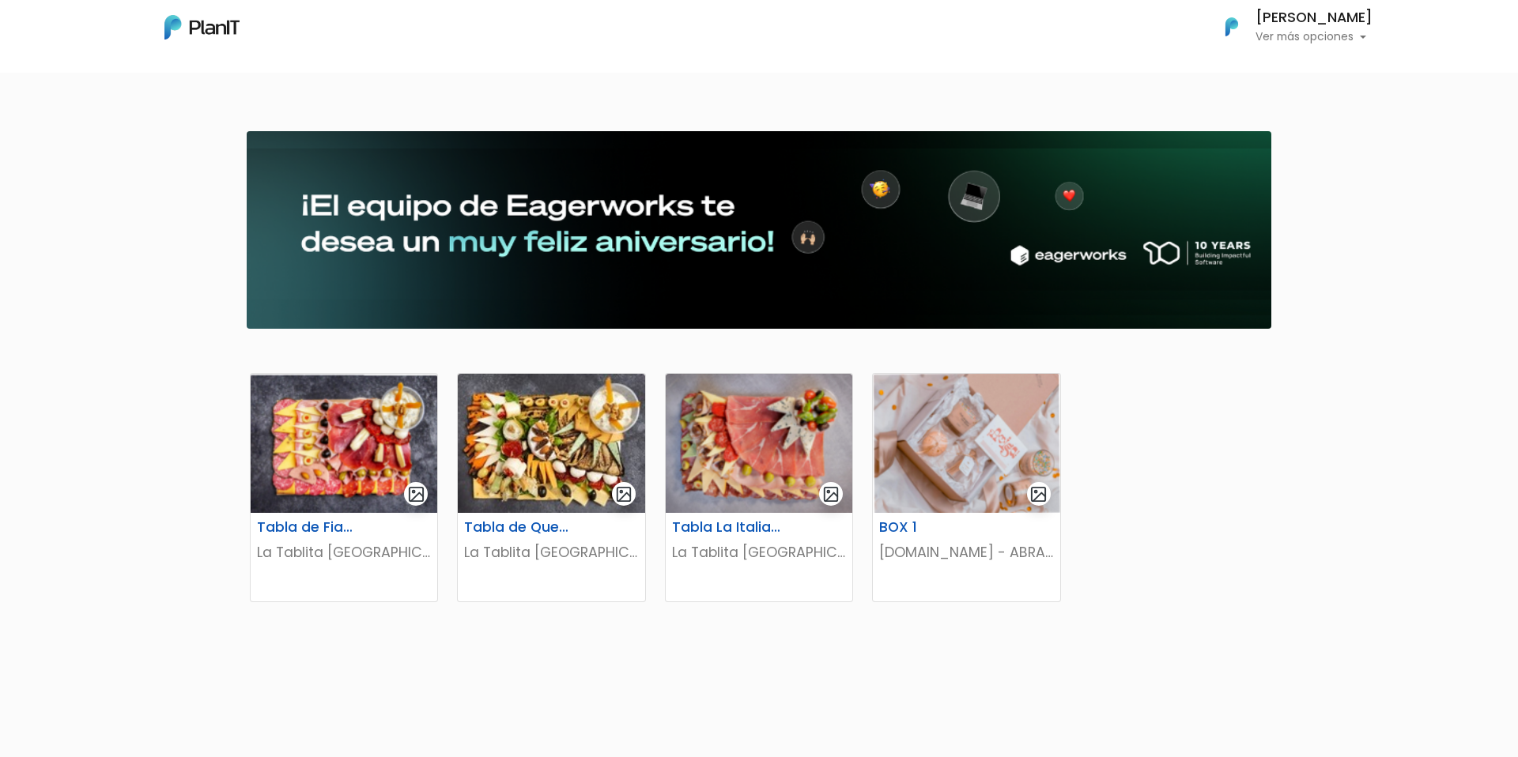
click at [1156, 210] on section at bounding box center [759, 230] width 1025 height 198
click at [398, 407] on img at bounding box center [344, 443] width 187 height 139
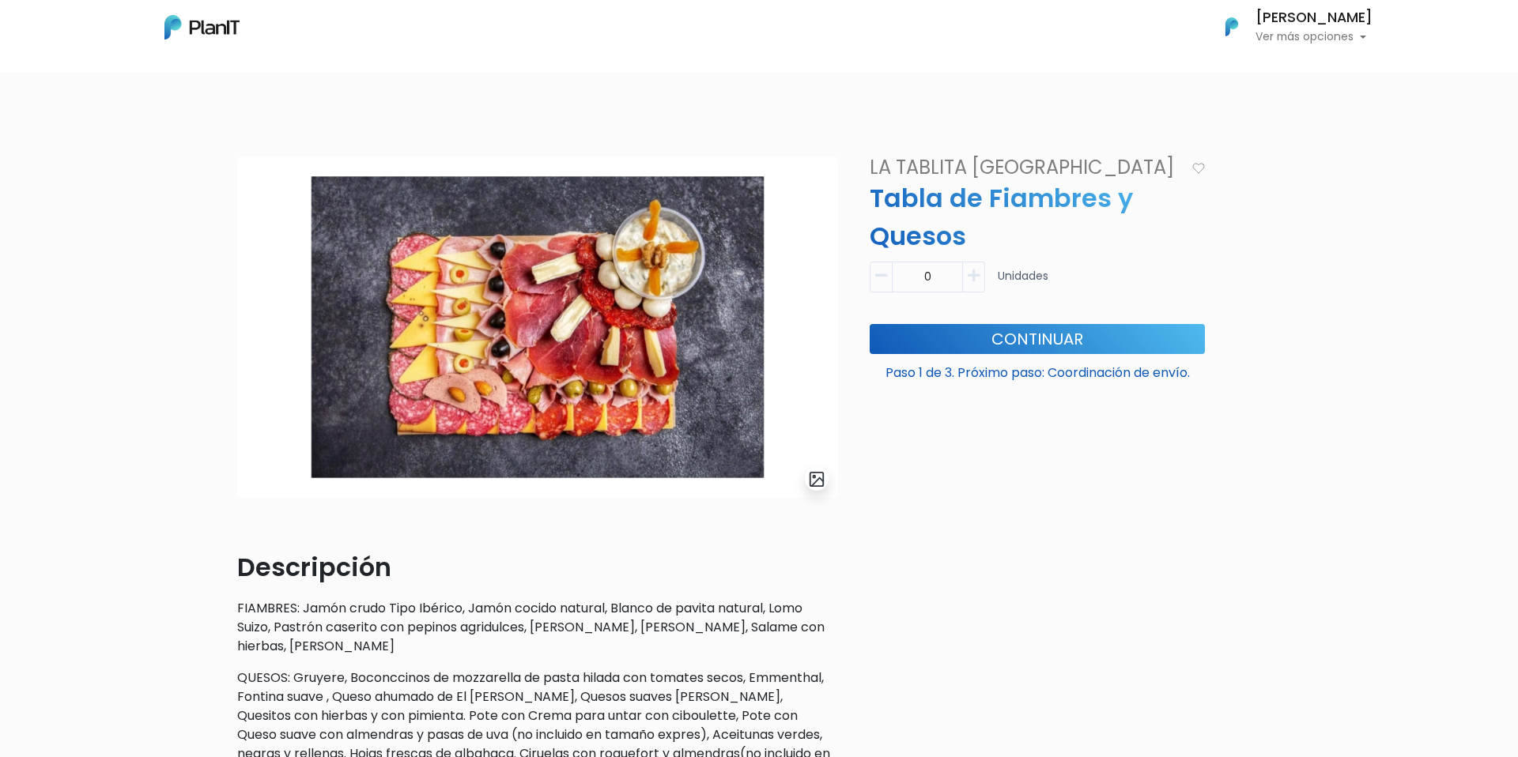
click at [977, 279] on icon "button" at bounding box center [974, 276] width 12 height 14
type input "1"
click at [983, 337] on button "Continuar" at bounding box center [1037, 339] width 335 height 30
